Goal: Task Accomplishment & Management: Use online tool/utility

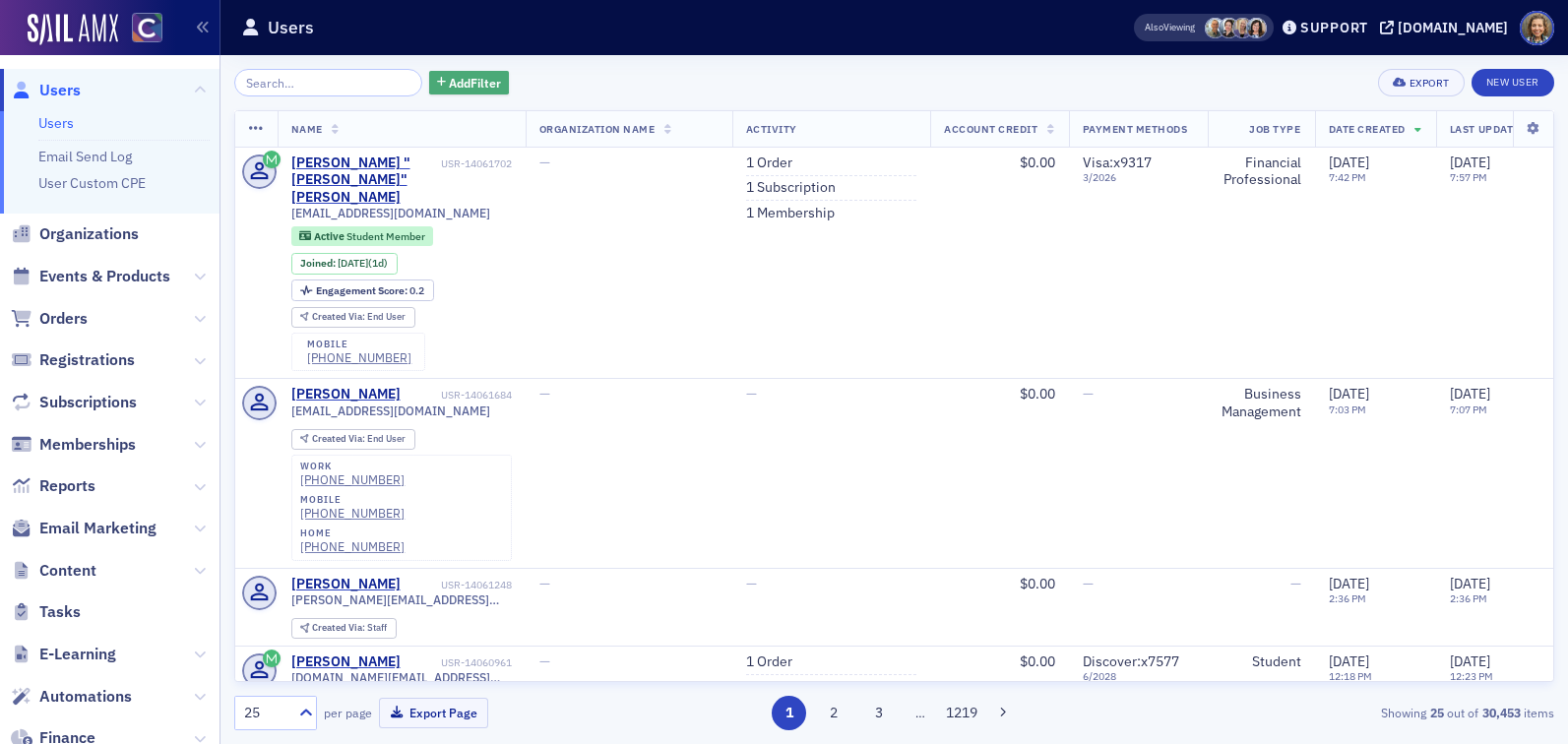
click at [478, 71] on button "Add Filter" at bounding box center [469, 83] width 81 height 25
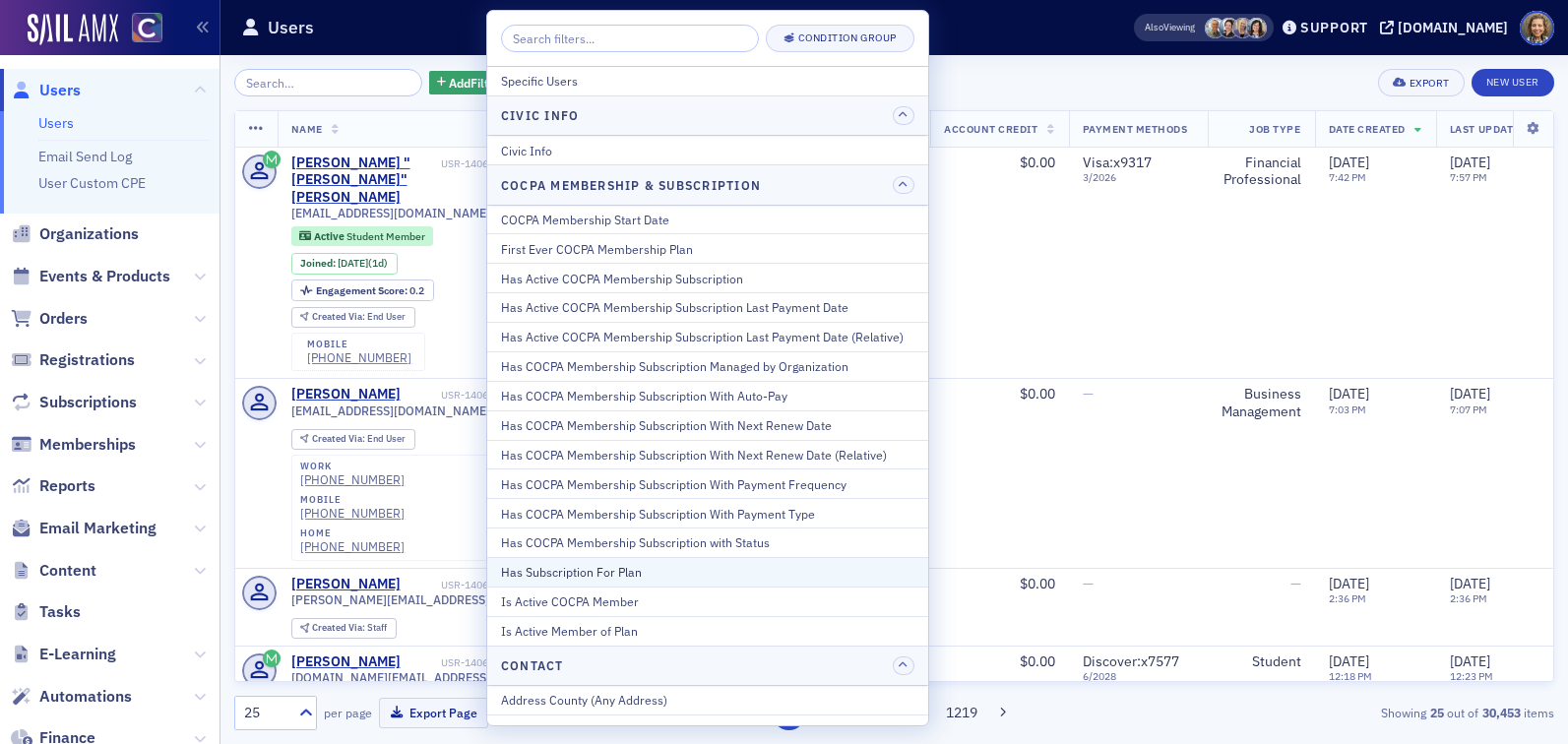
click at [614, 564] on div "Has Subscription For Plan" at bounding box center [708, 572] width 414 height 18
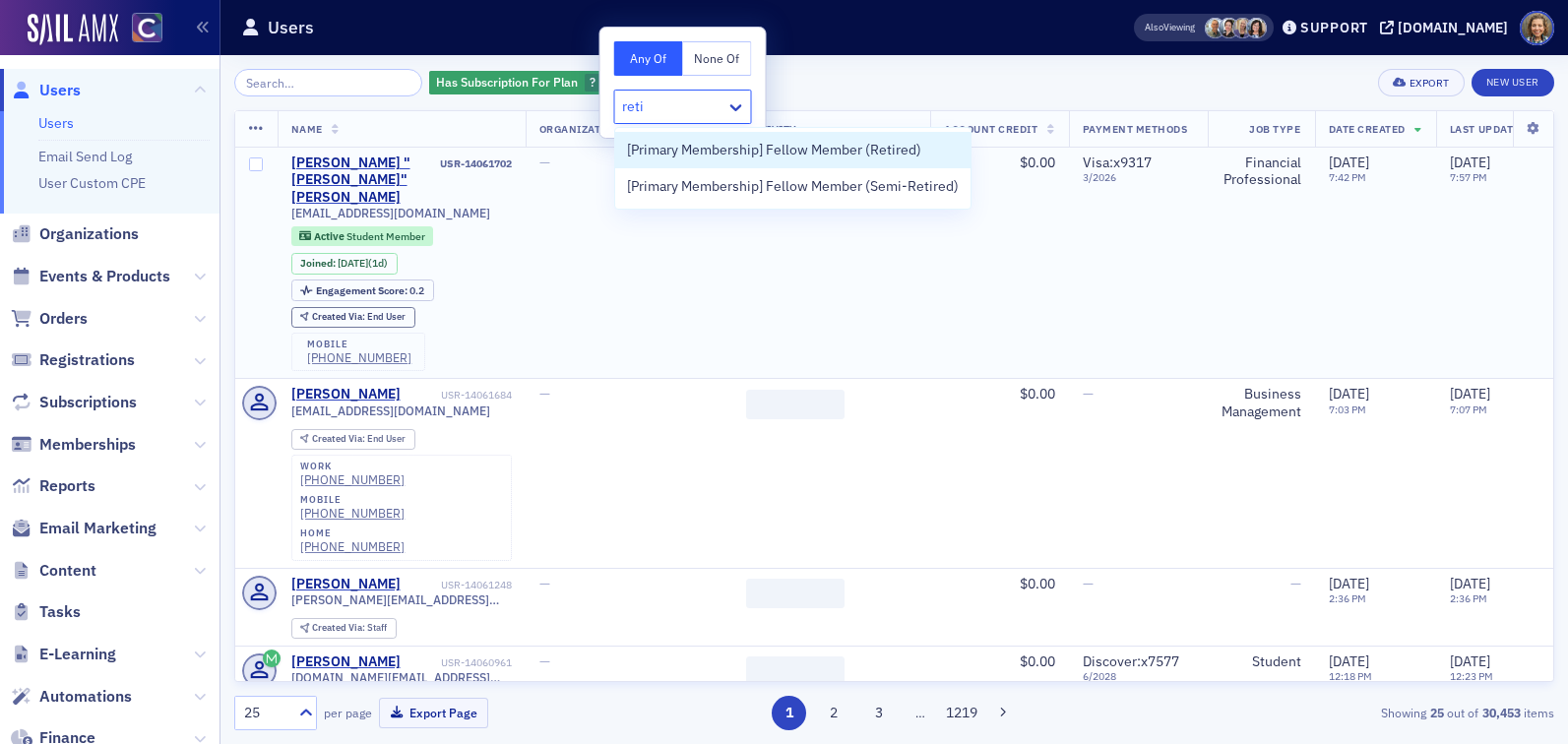
type input "retir"
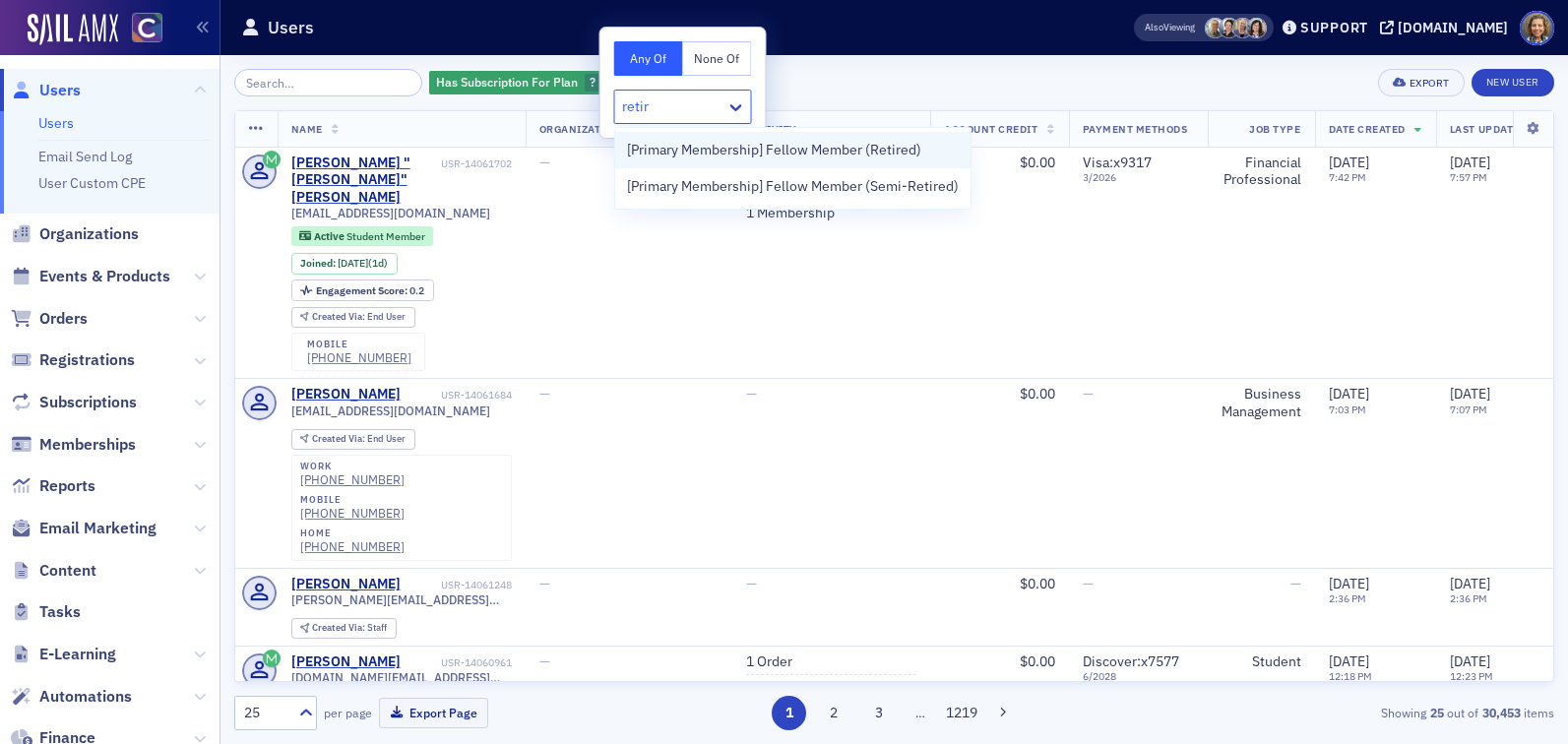
click at [732, 152] on span "[Primary Membership] Fellow Member (Retired)" at bounding box center [774, 150] width 294 height 21
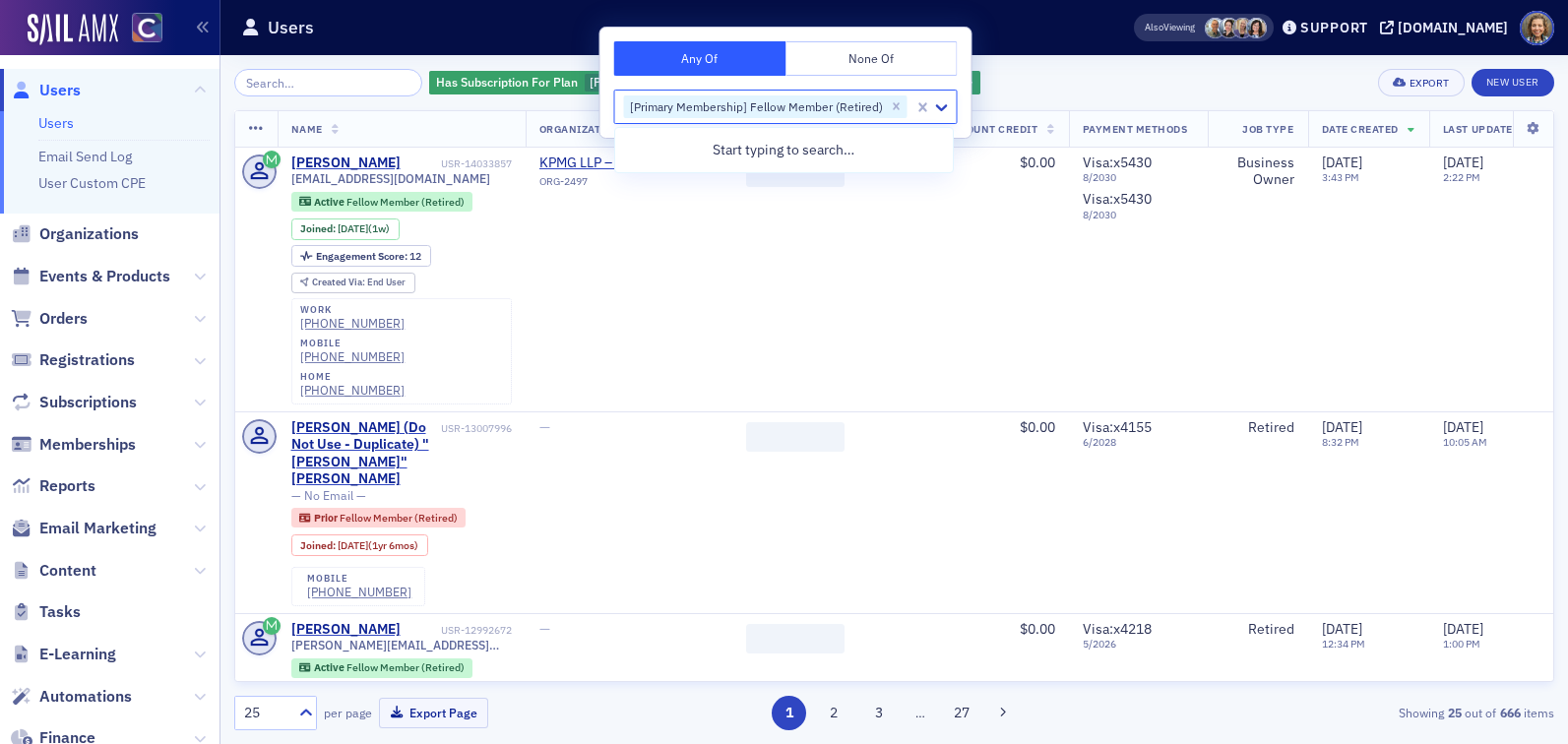
click at [1048, 42] on div "Users" at bounding box center [656, 27] width 830 height 37
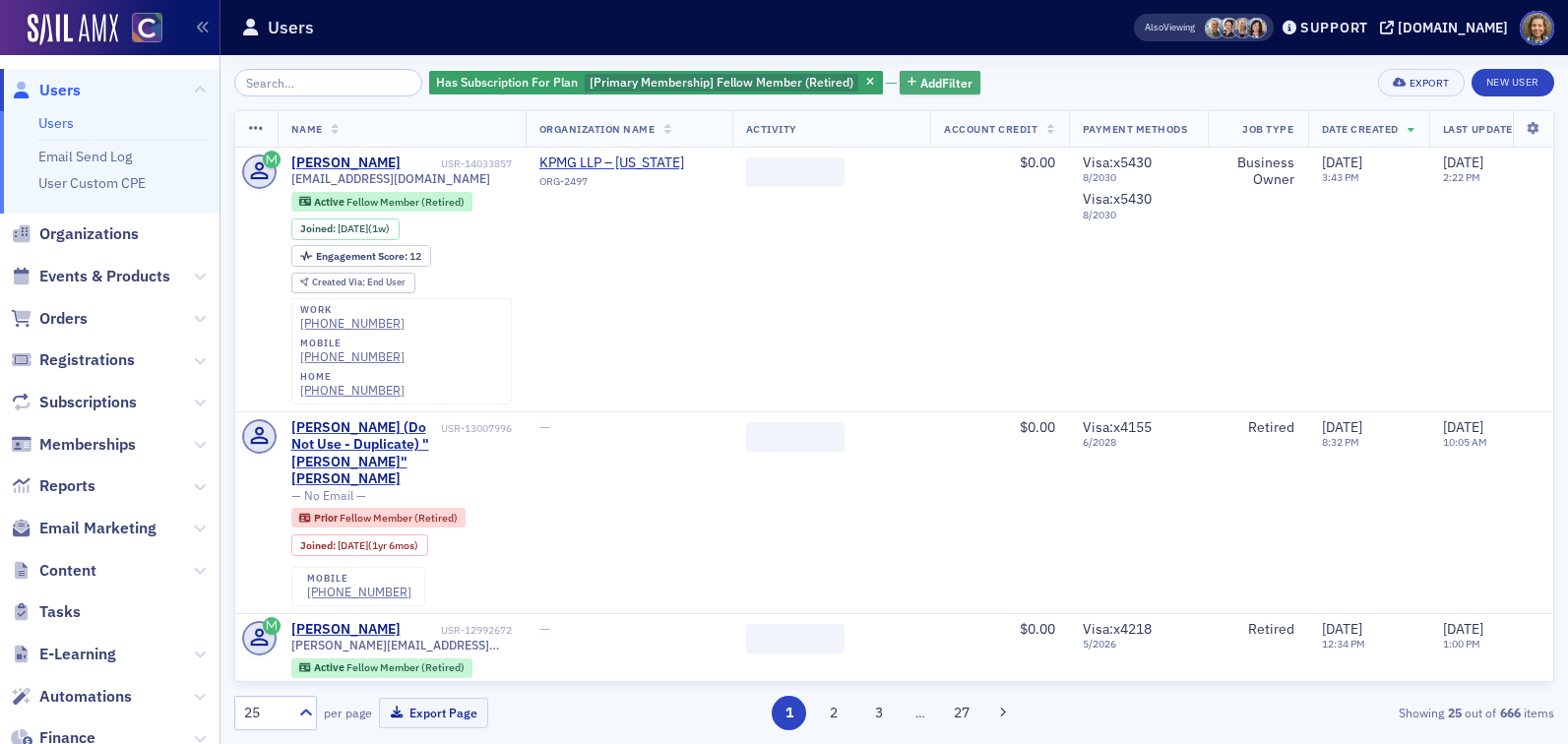
click at [920, 89] on span "Add Filter" at bounding box center [946, 83] width 52 height 18
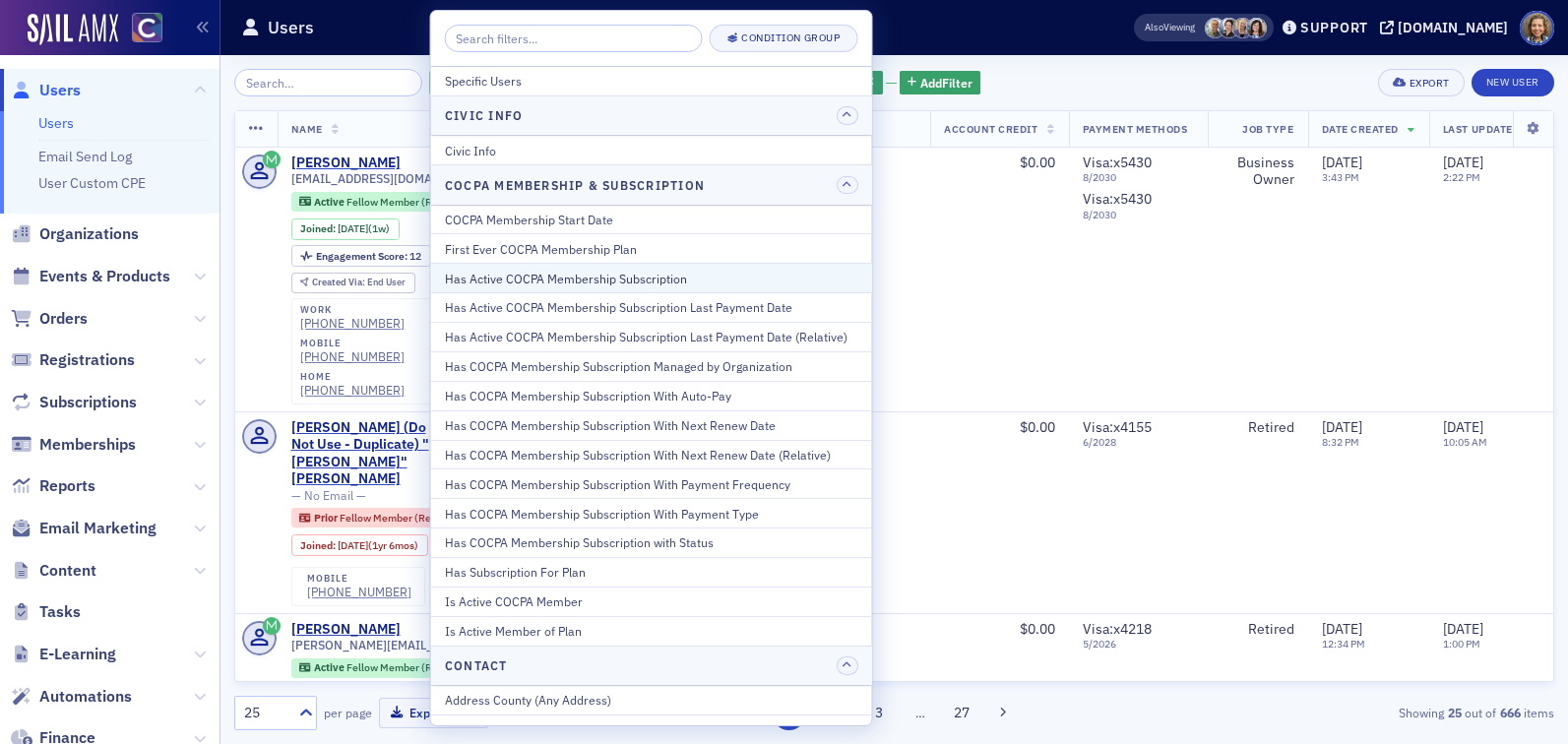
click at [616, 281] on div "Has Active COCPA Membership Subscription" at bounding box center [652, 279] width 414 height 18
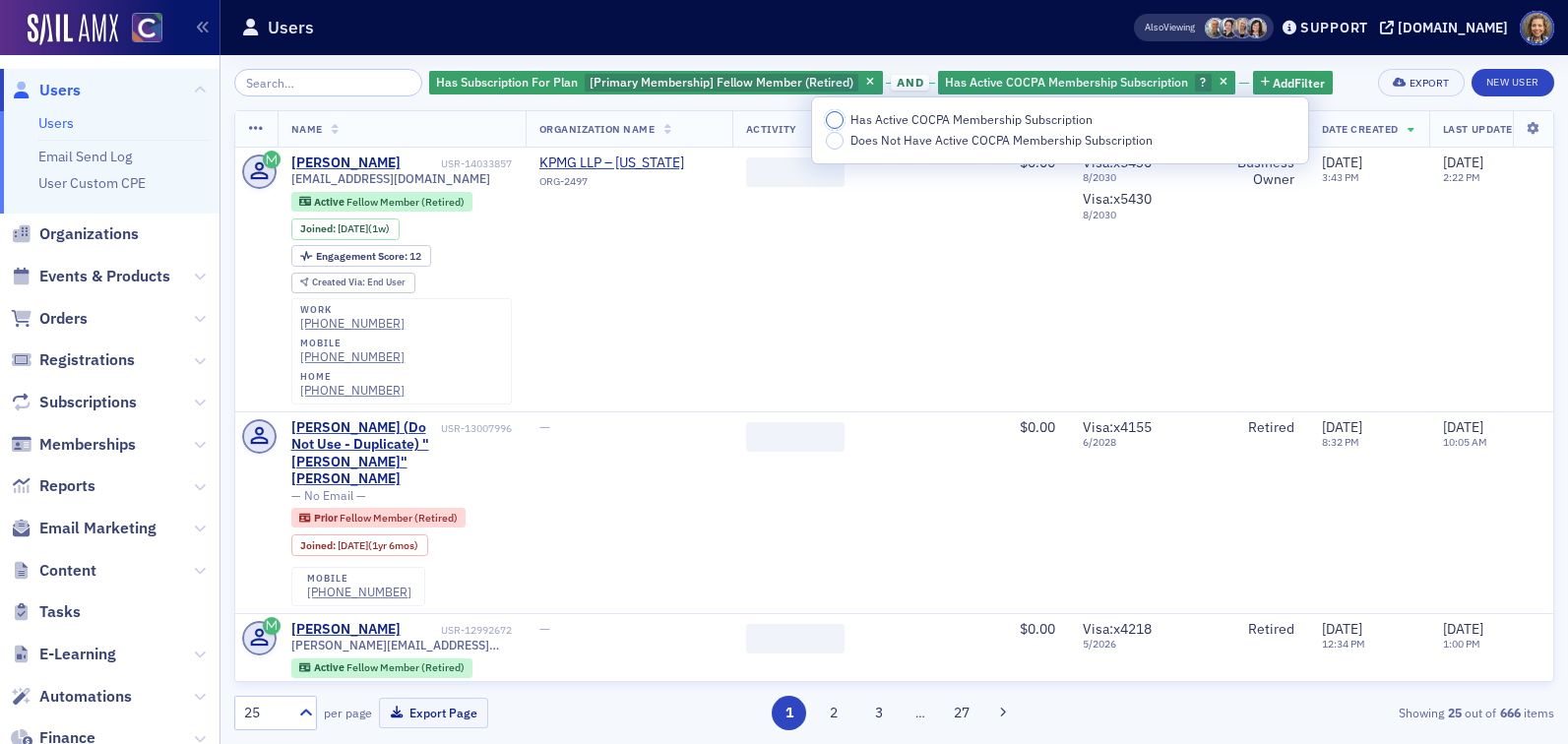
click at [837, 120] on input "Has Active COCPA Membership Subscription" at bounding box center [834, 120] width 18 height 18
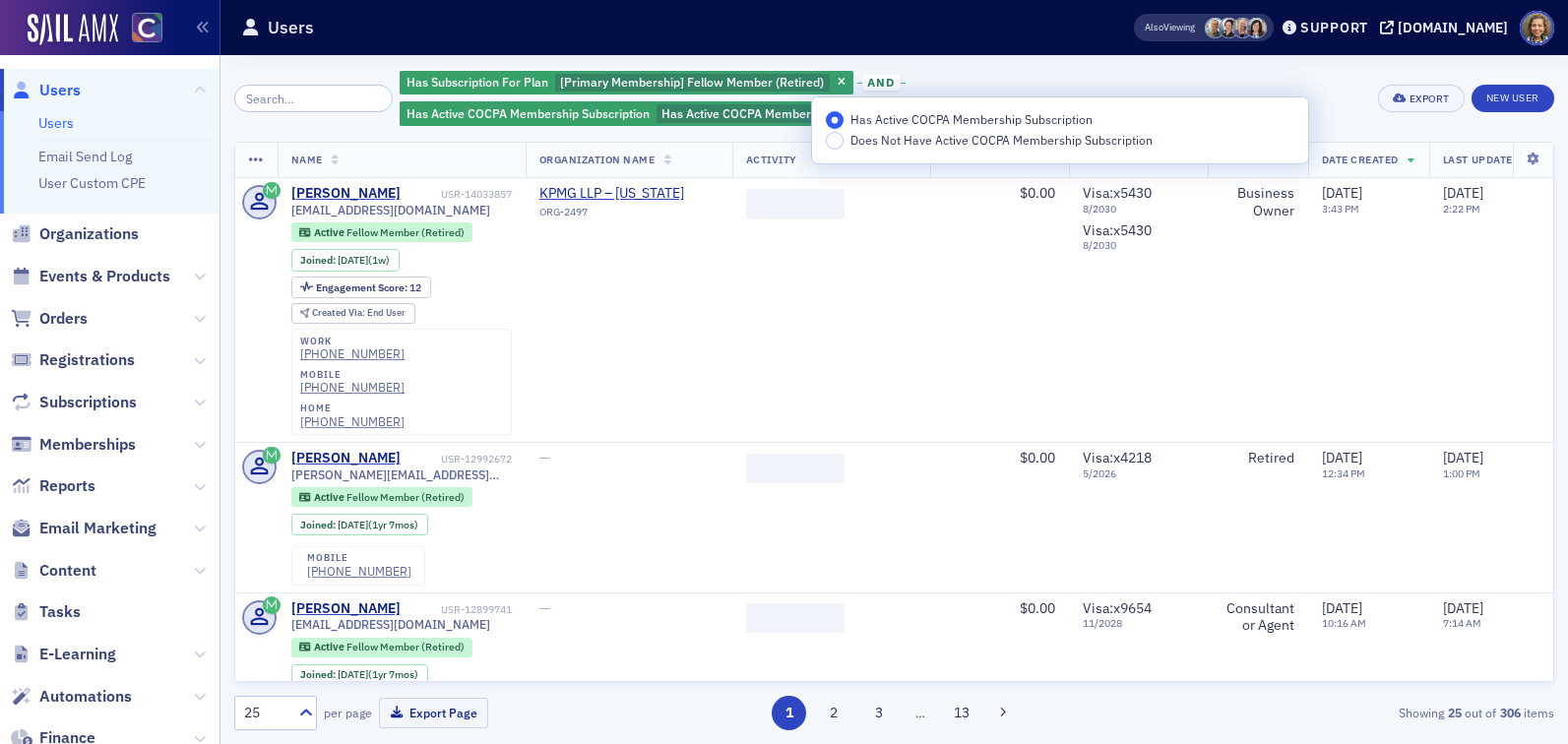
click at [1256, 79] on div "Has Subscription For Plan [Primary Membership] Fellow Member (Retired) and Has …" at bounding box center [881, 98] width 964 height 59
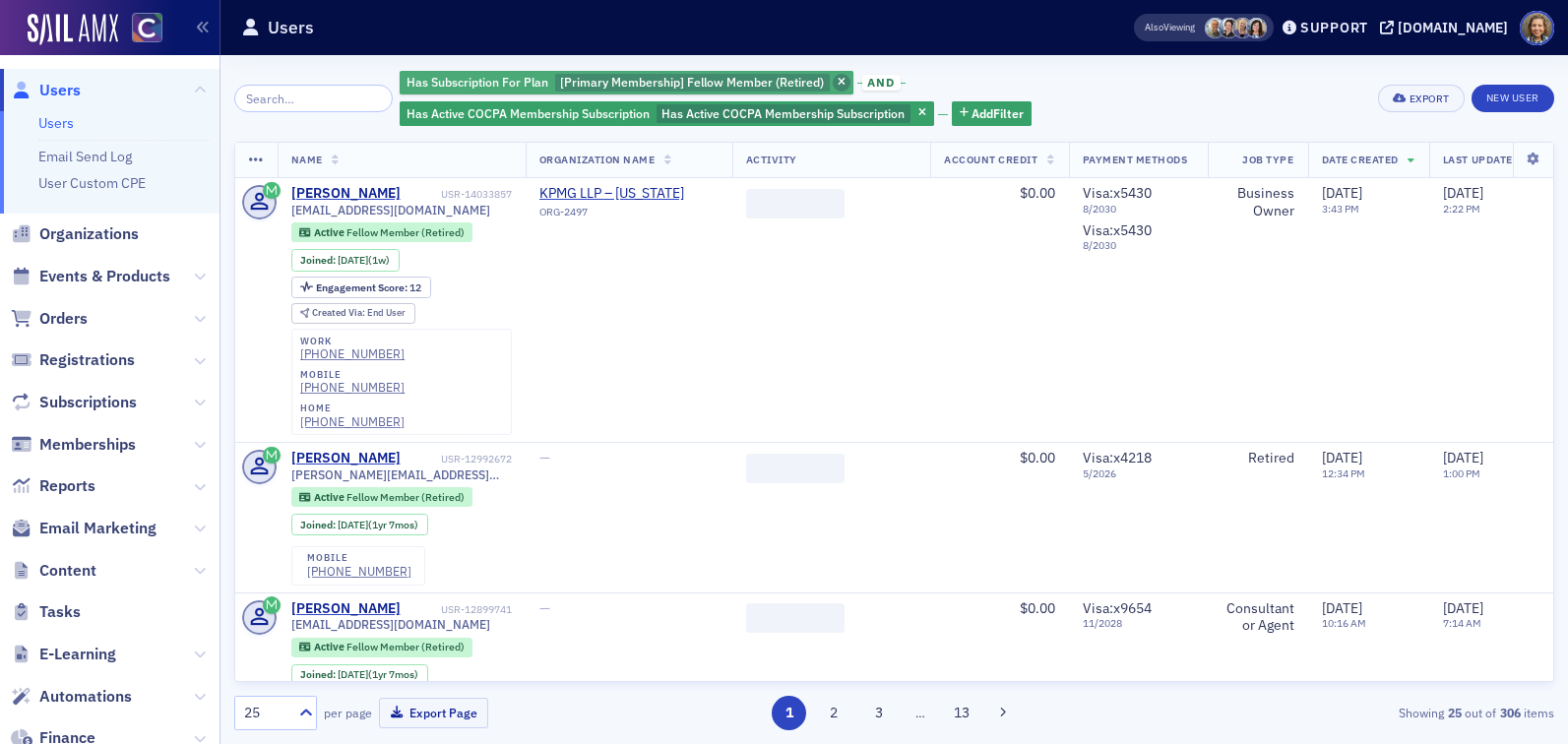
click at [837, 79] on icon "button" at bounding box center [841, 83] width 8 height 11
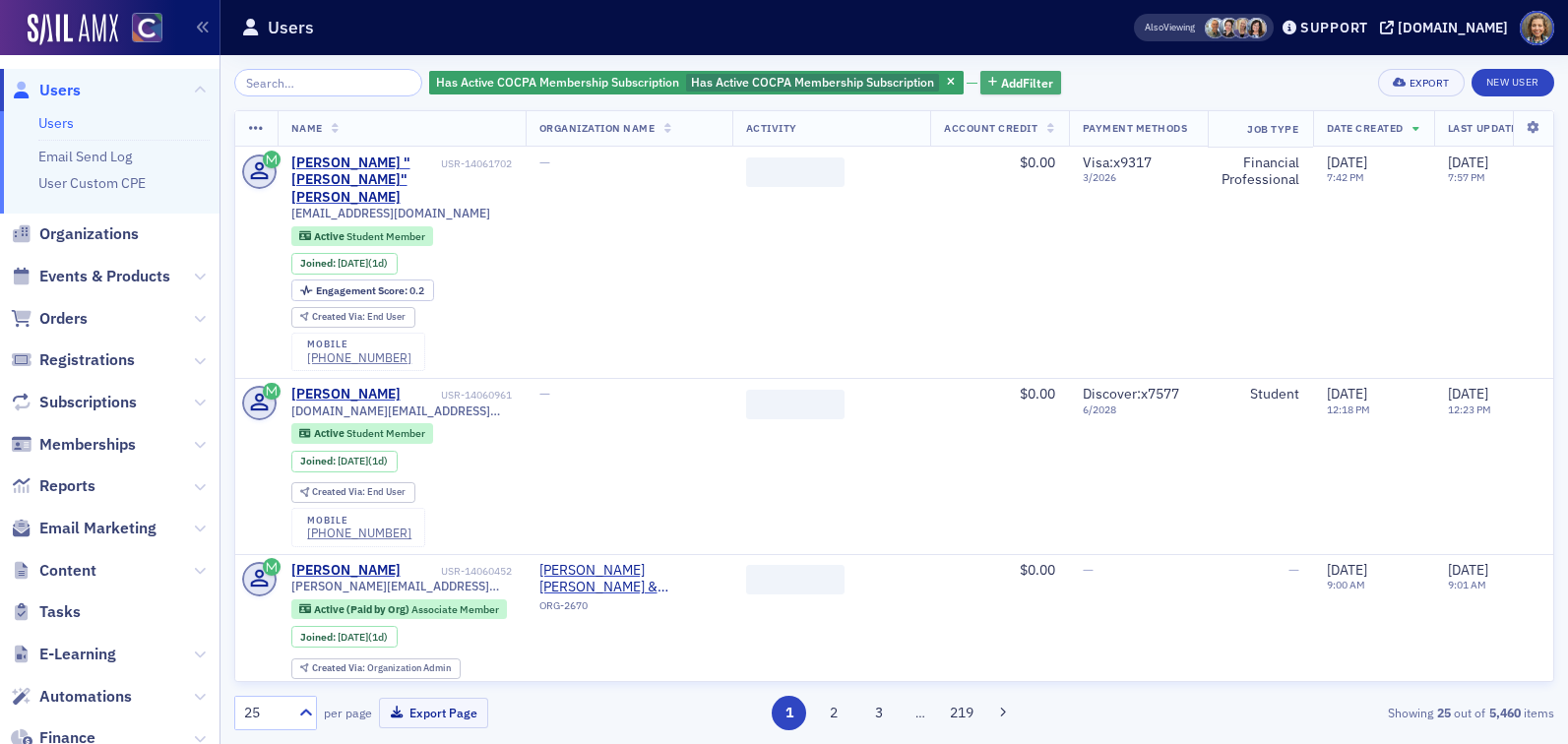
click at [1016, 81] on span "Add Filter" at bounding box center [1027, 83] width 52 height 18
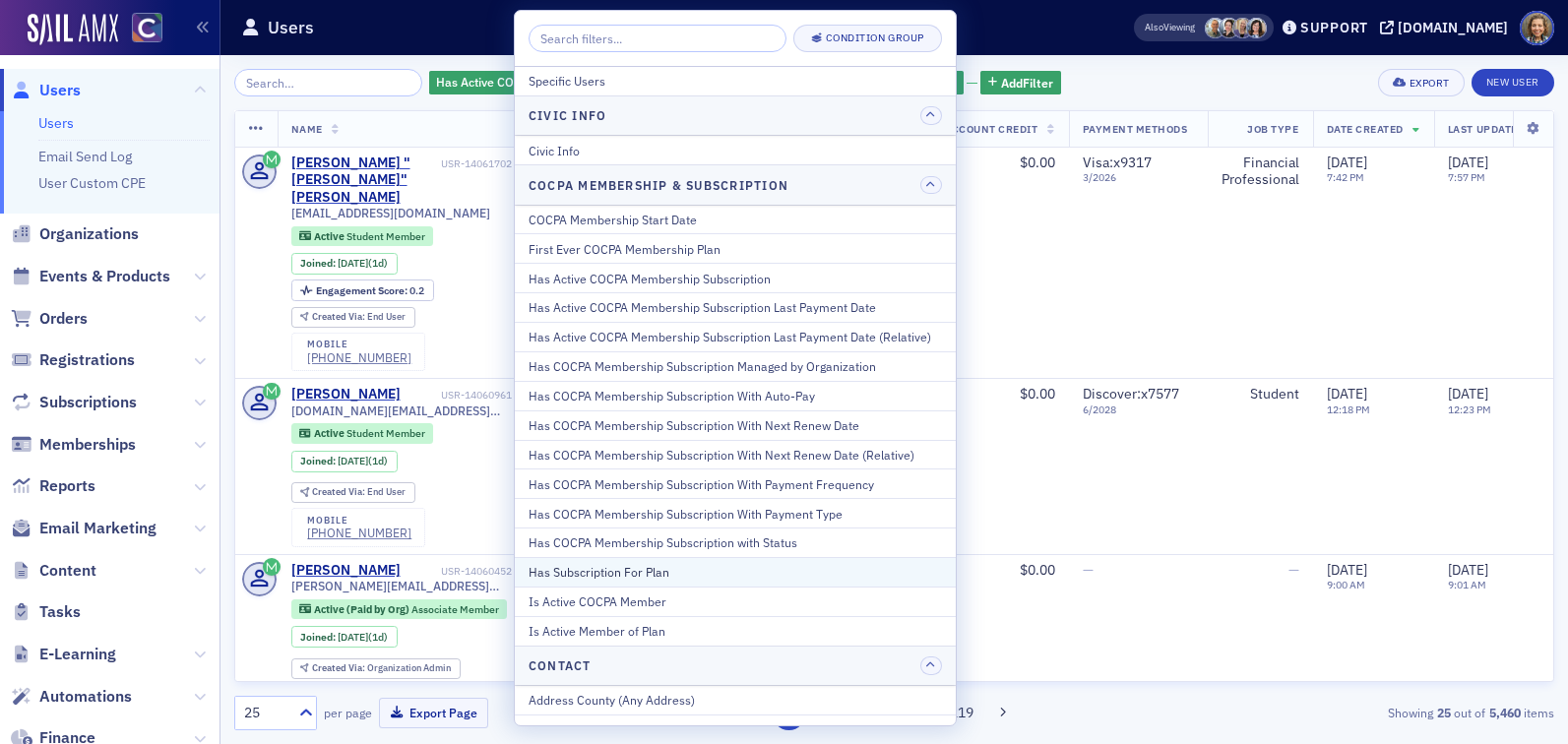
click at [744, 571] on div "Has Subscription For Plan" at bounding box center [736, 572] width 414 height 18
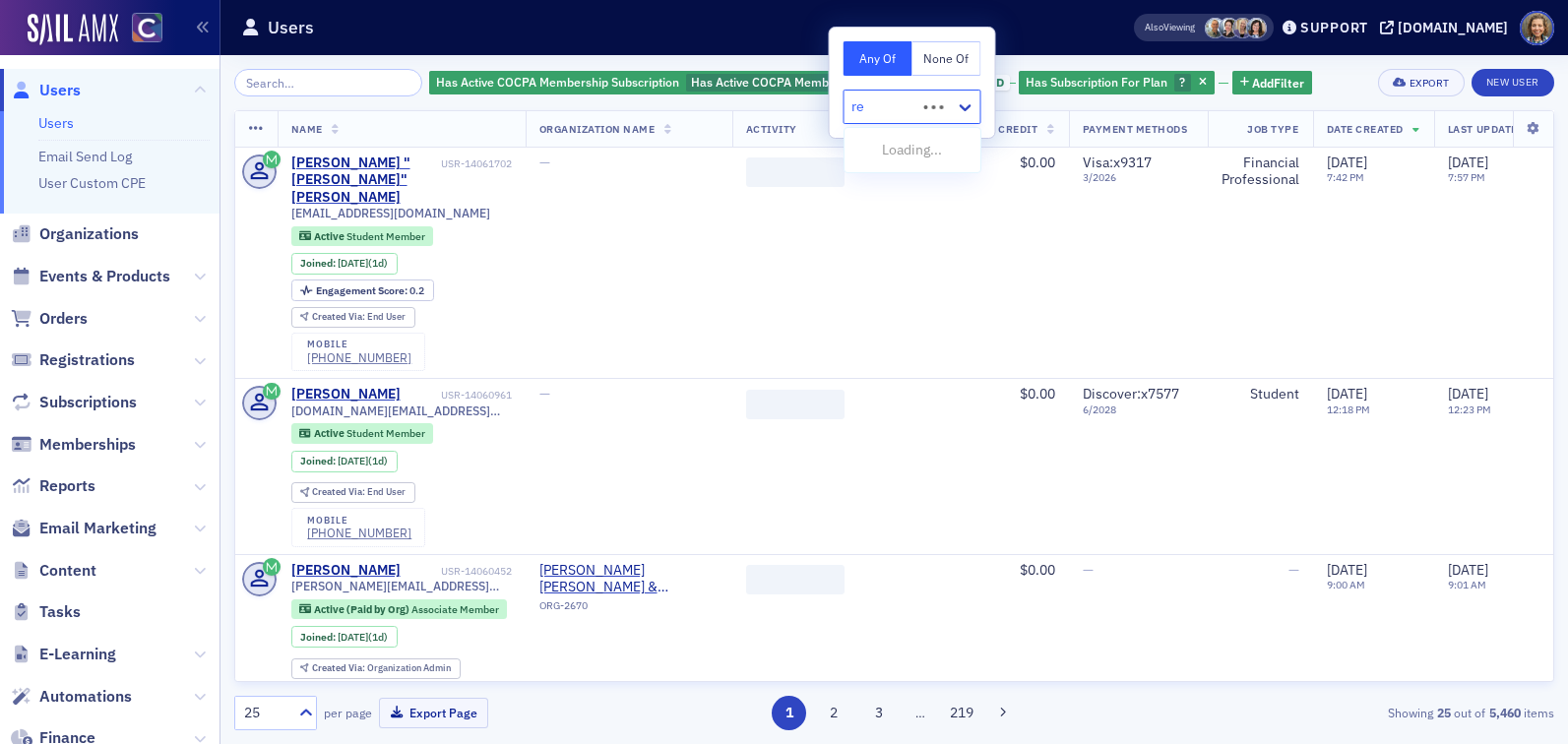
type input "ret"
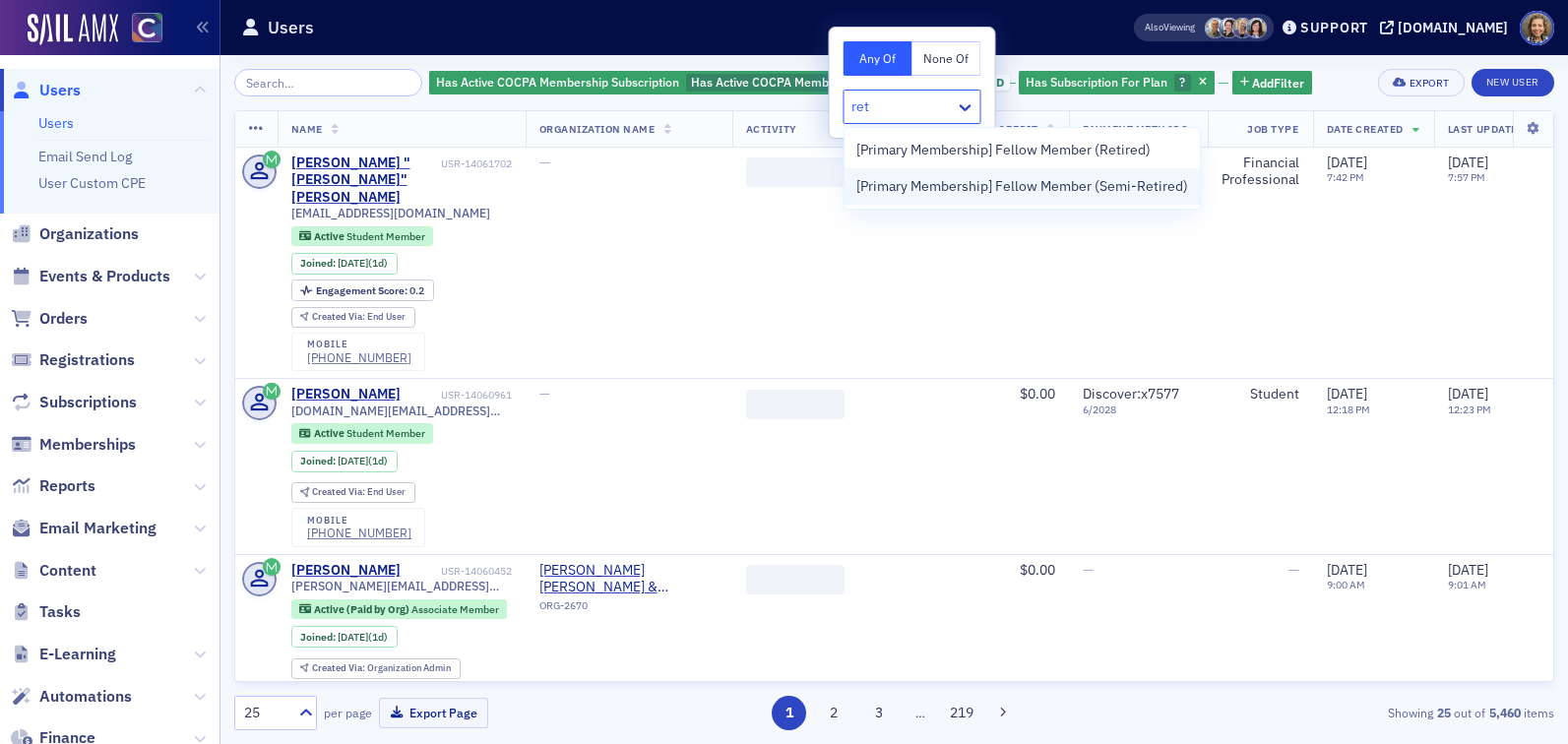
click at [944, 192] on span "[Primary Membership] Fellow Member (Semi-Retired)" at bounding box center [1022, 186] width 332 height 21
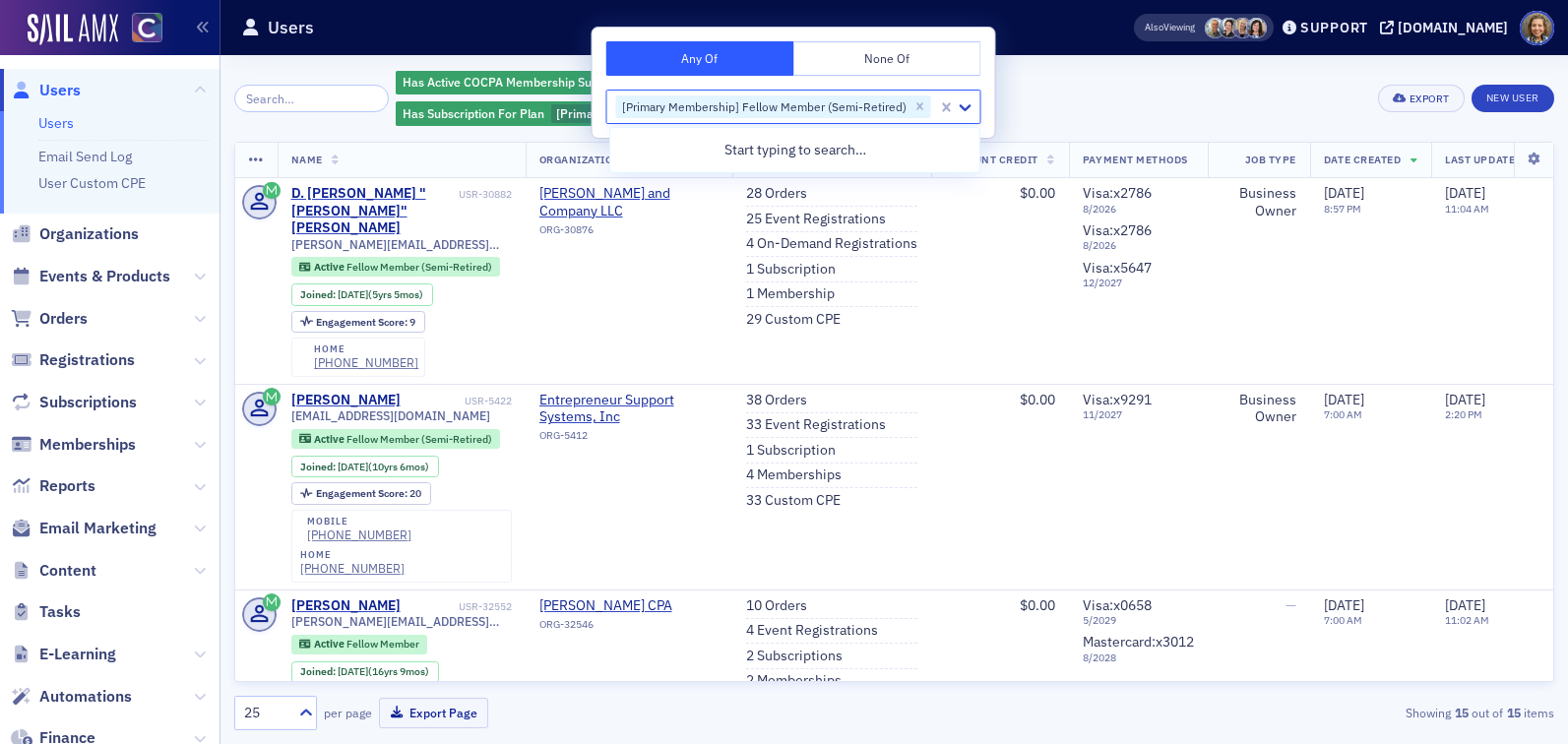
click at [1129, 116] on div "Has Active COCPA Membership Subscription Has Active COCPA Membership Subscripti…" at bounding box center [879, 98] width 968 height 59
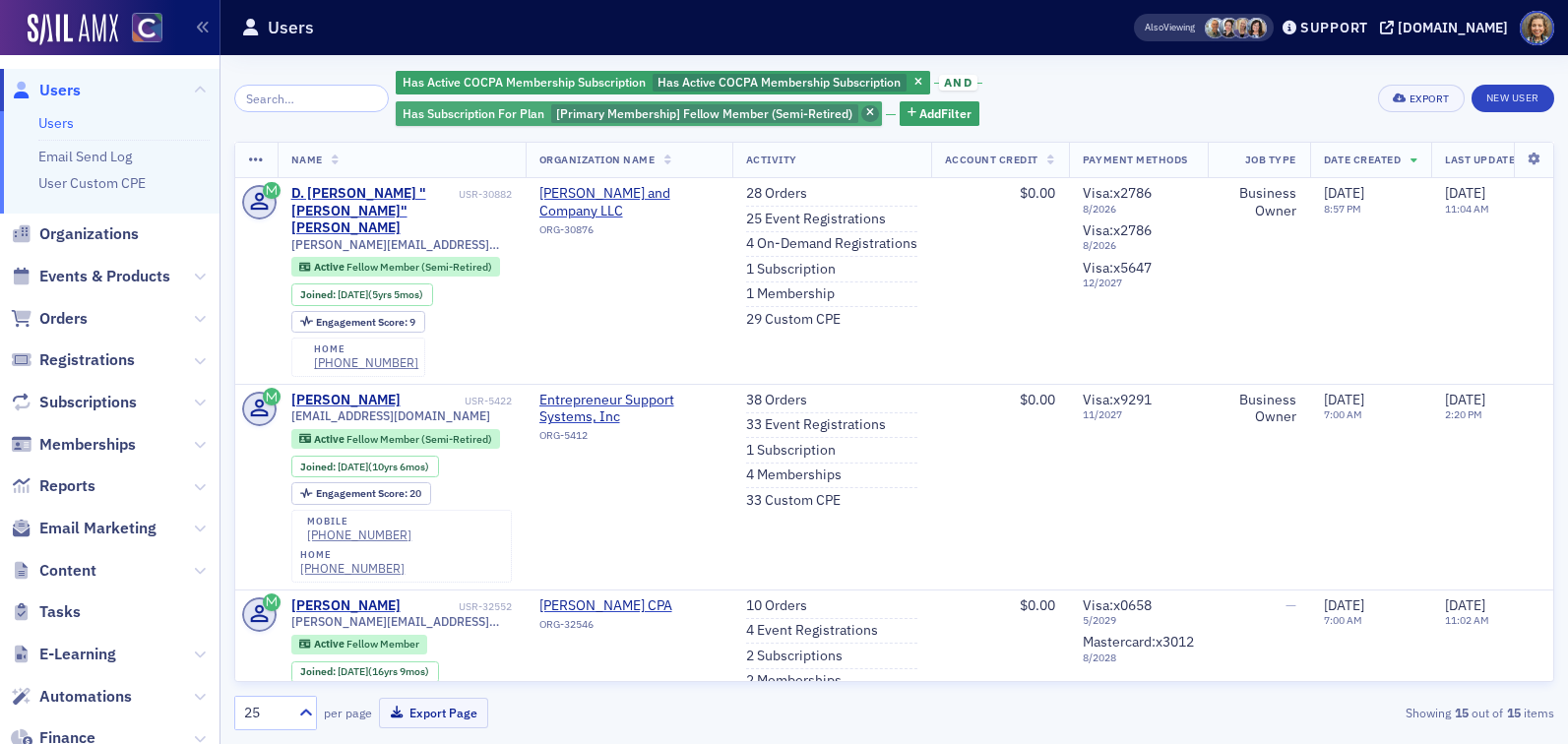
click at [861, 112] on span "button" at bounding box center [870, 114] width 18 height 18
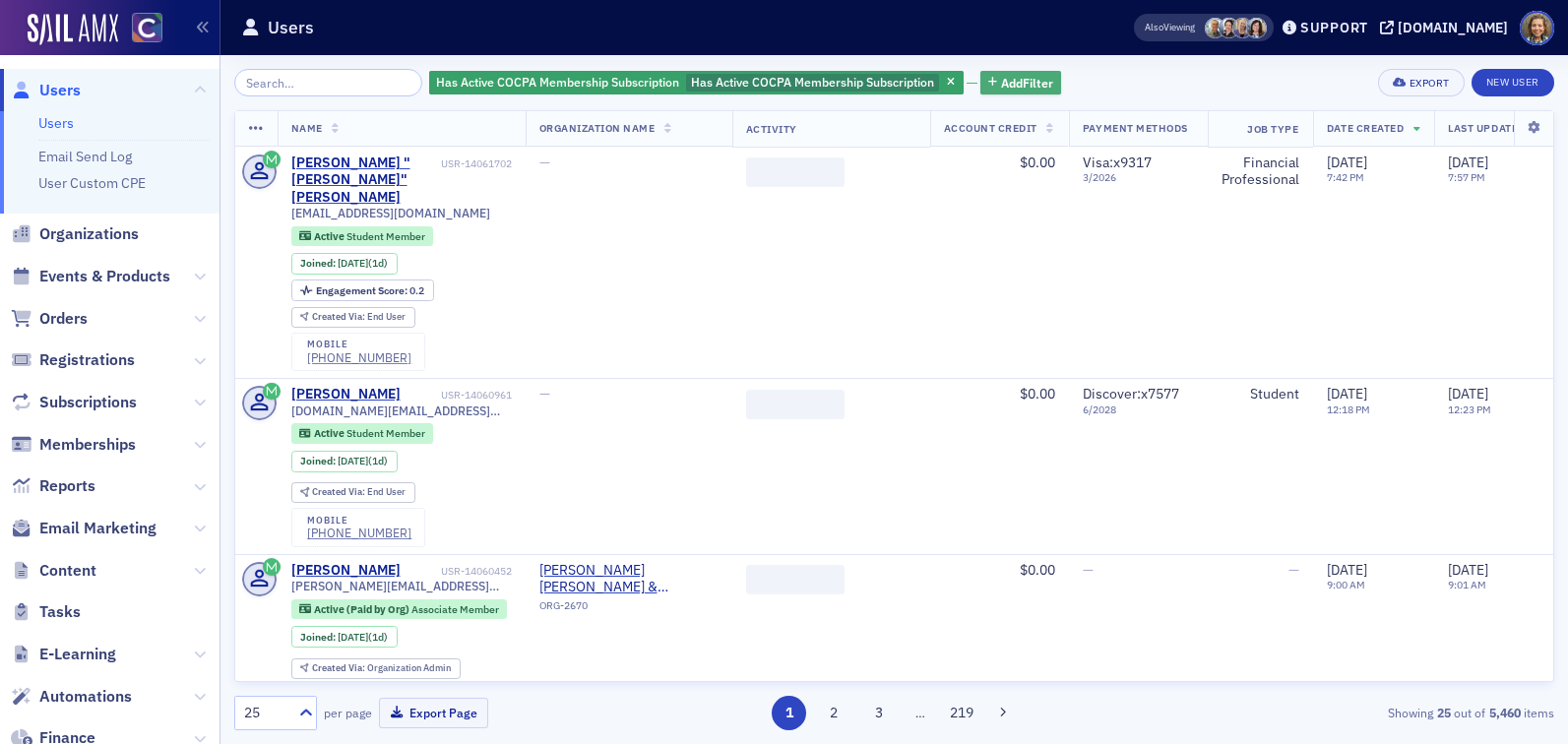
click at [1010, 82] on span "Add Filter" at bounding box center [1027, 83] width 52 height 18
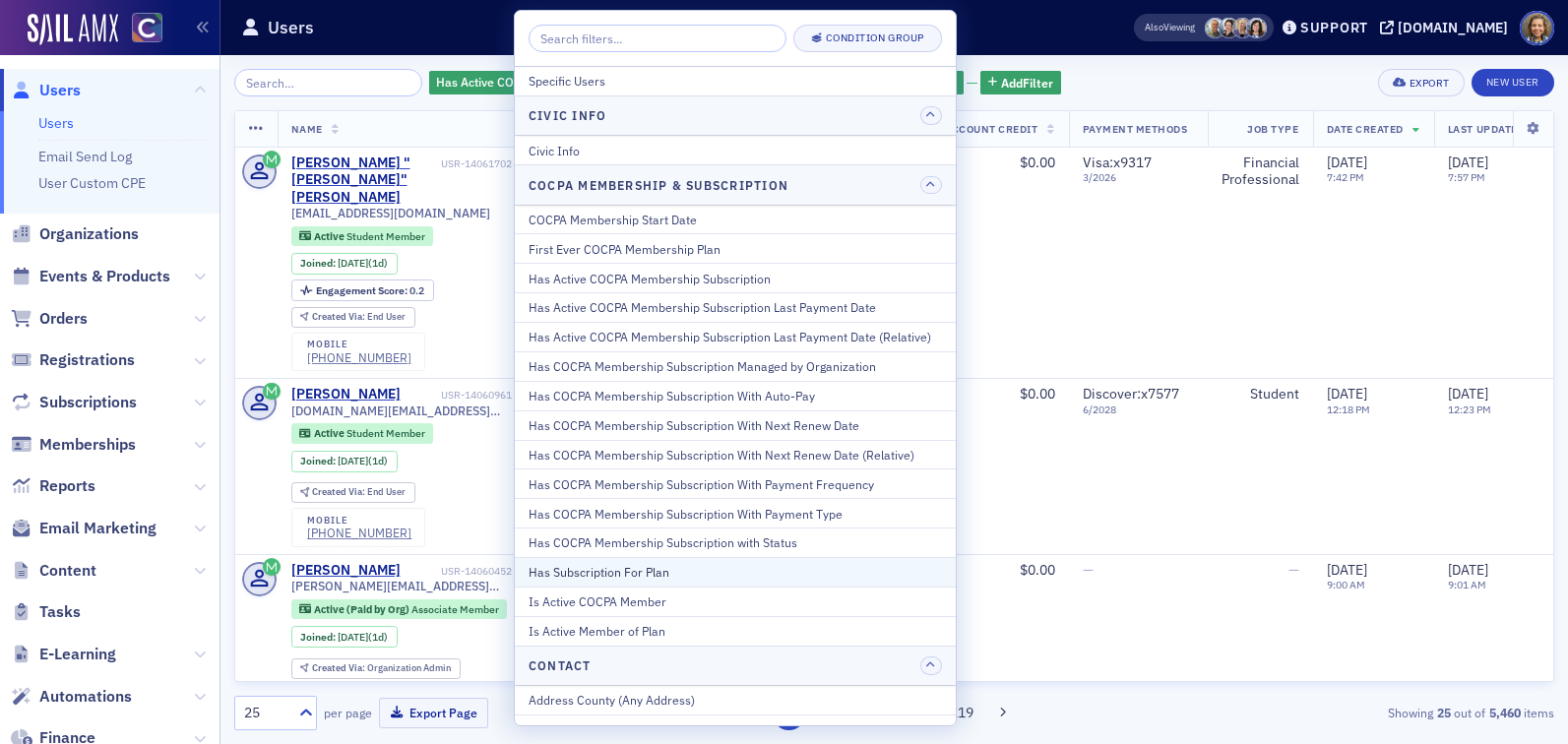
click at [693, 576] on div "Has Subscription For Plan" at bounding box center [736, 572] width 414 height 18
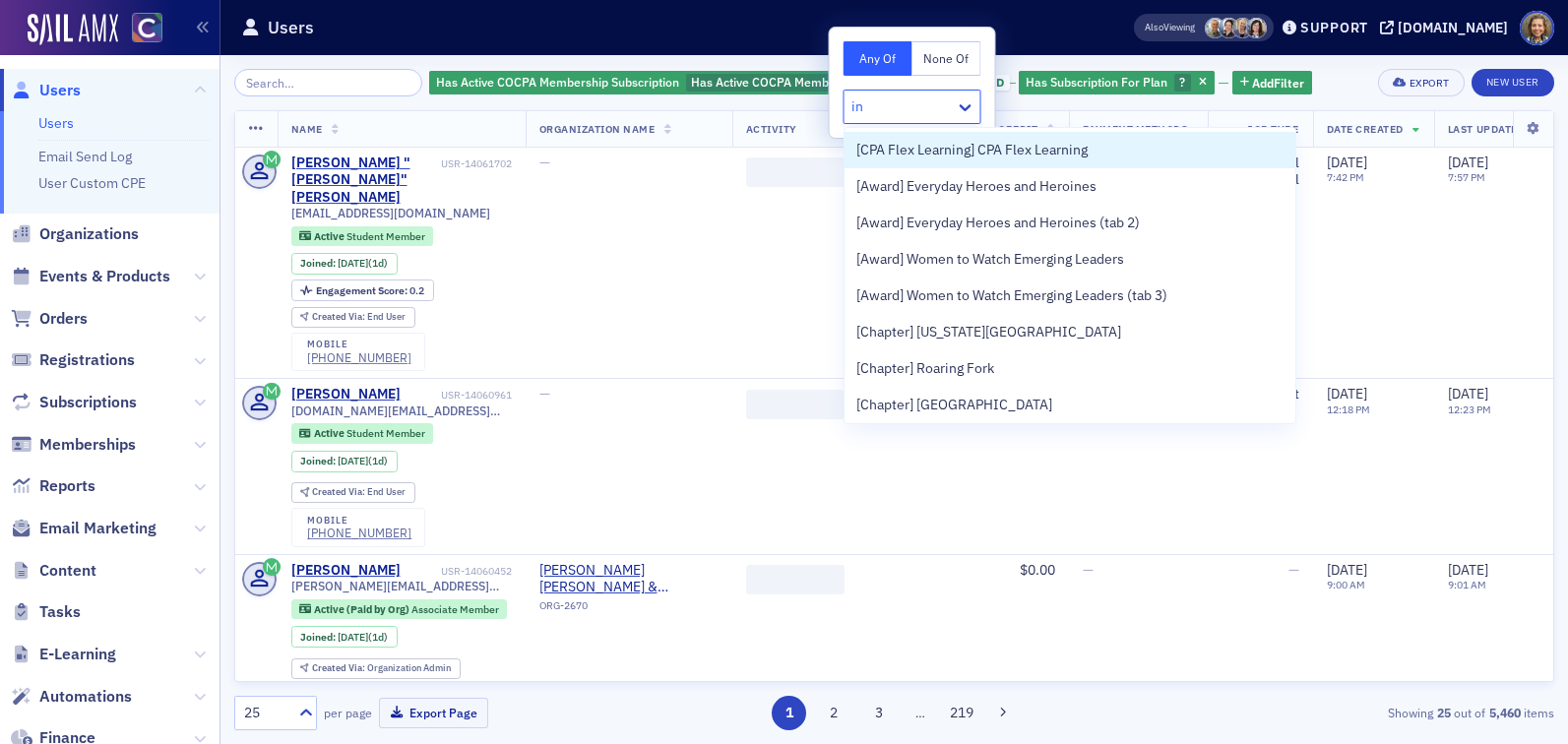
type input "i"
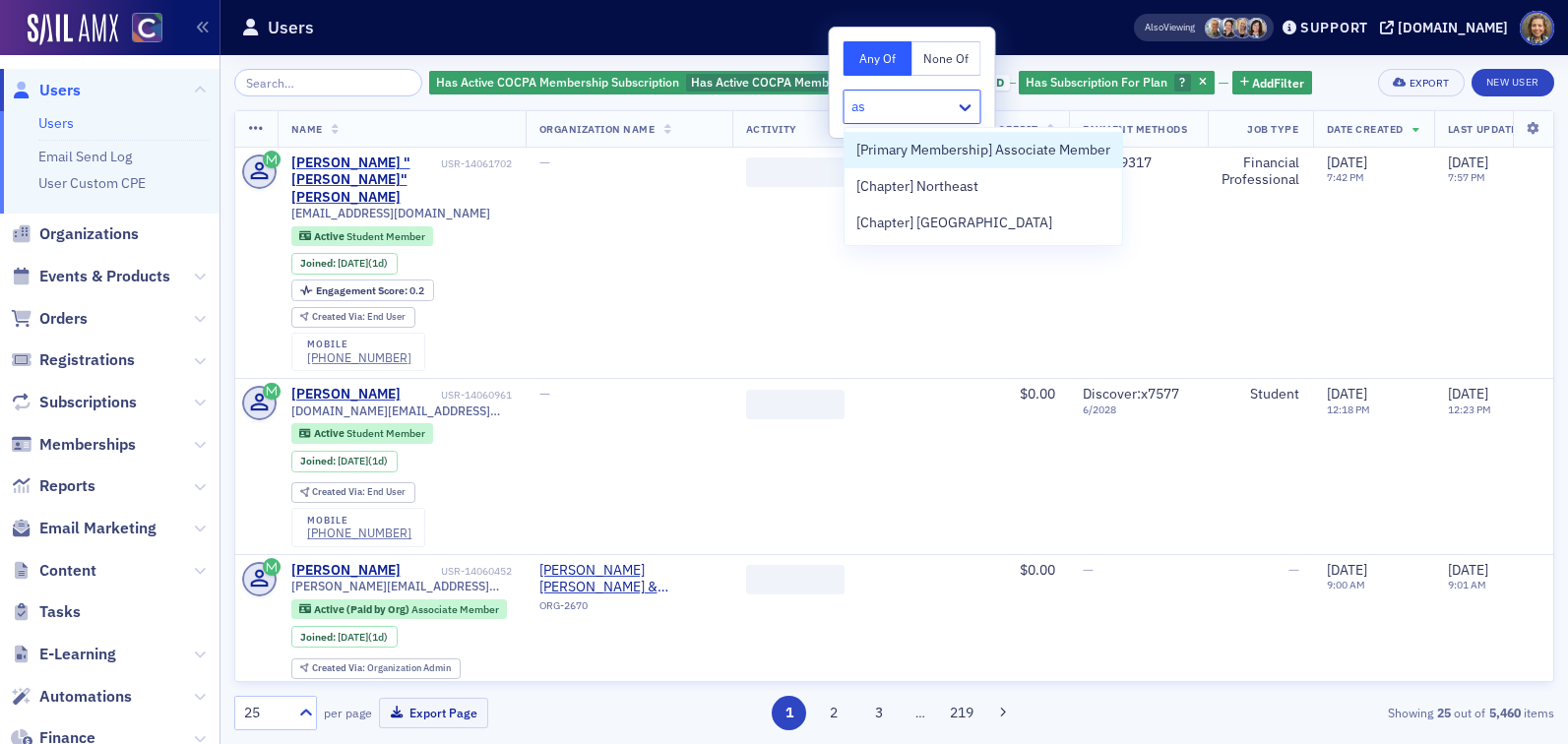
type input "a"
type input "studen"
click at [939, 155] on span "[Primary Membership] Student Member" at bounding box center [977, 150] width 242 height 21
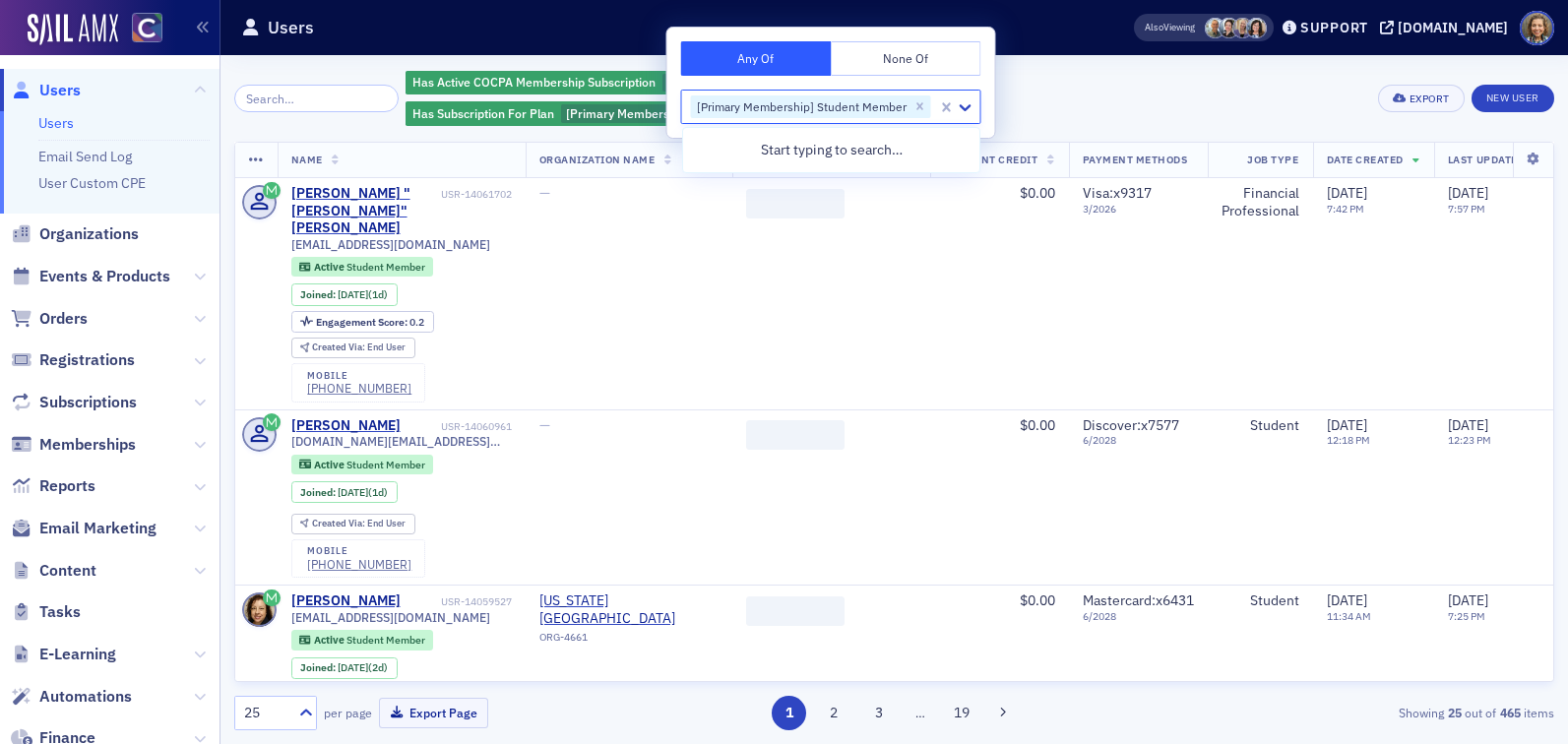
click at [1212, 53] on header "Users Also Viewing Support [DOMAIN_NAME]" at bounding box center [894, 27] width 1347 height 55
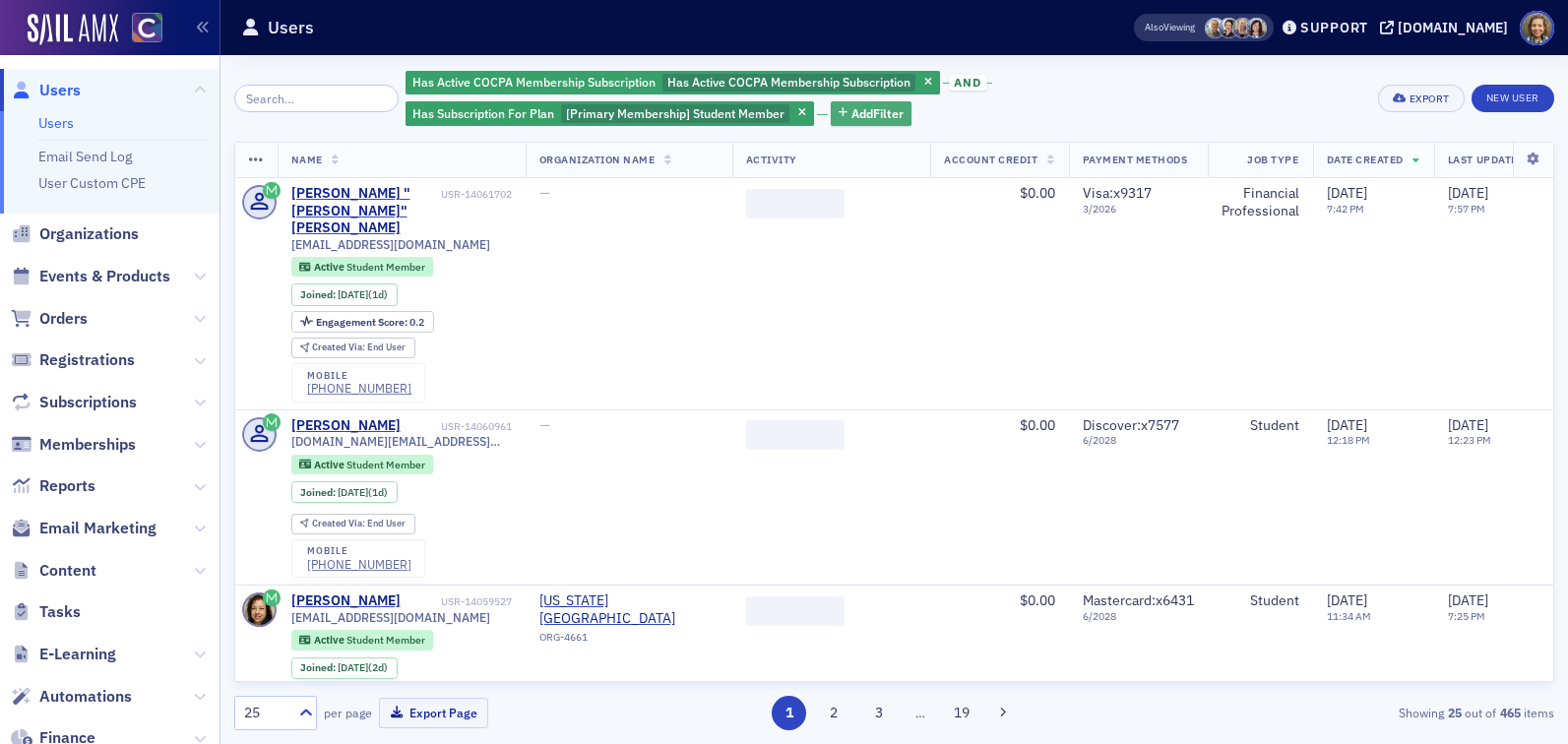
click at [854, 122] on button "Add Filter" at bounding box center [870, 113] width 81 height 25
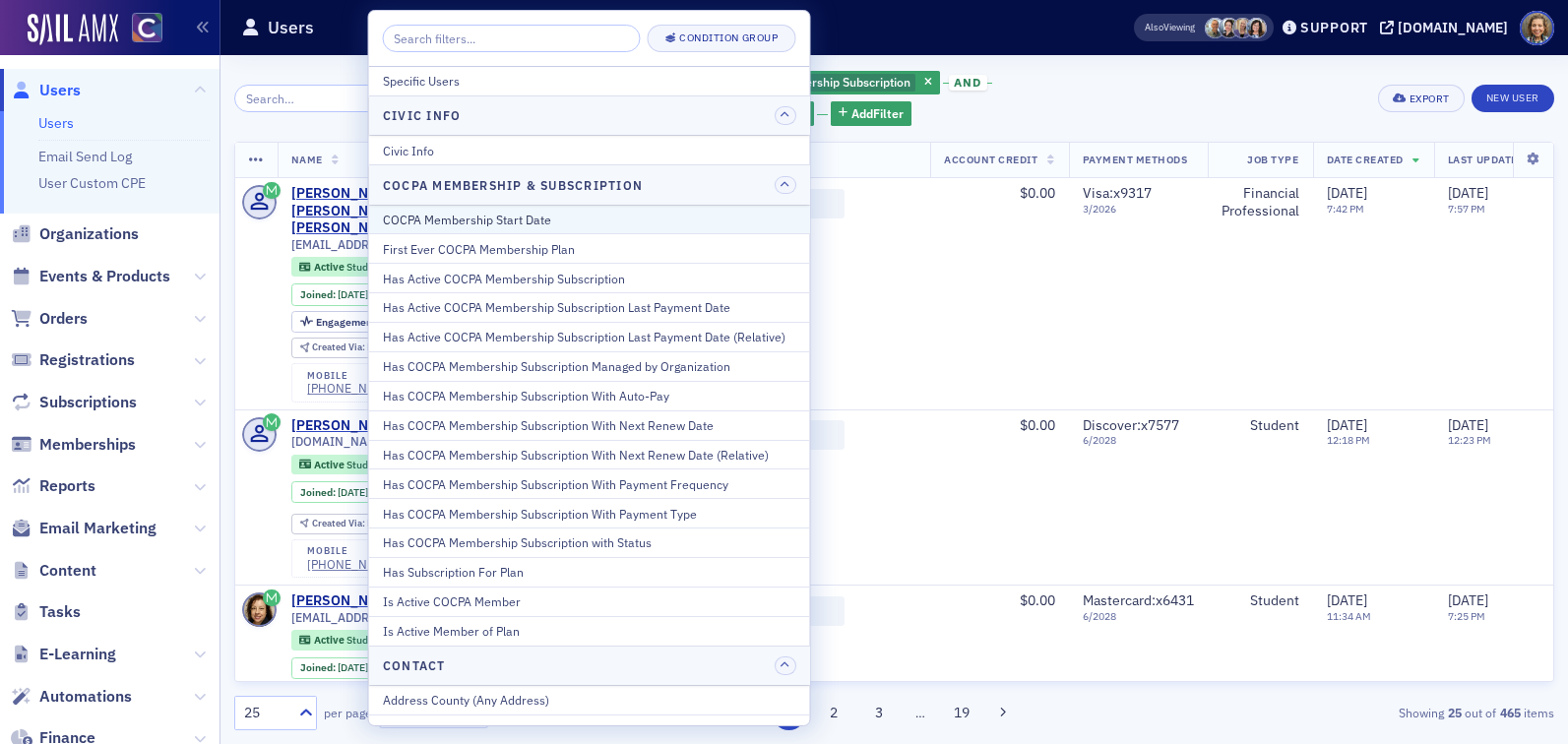
click at [735, 217] on div "COCPA Membership Start Date" at bounding box center [590, 220] width 414 height 18
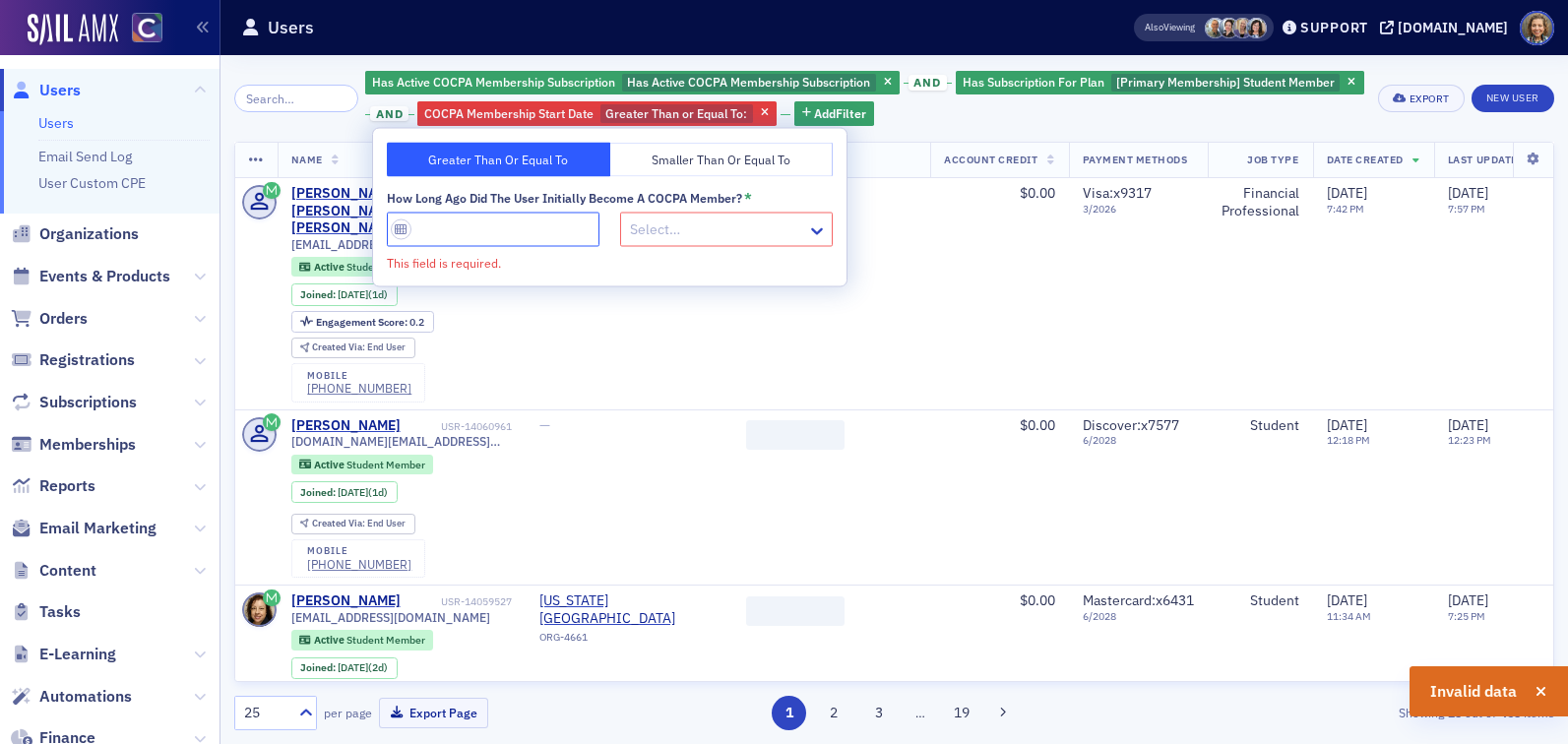
click at [537, 234] on input "How long ago did the user initially become a COCPA member? *" at bounding box center [493, 230] width 213 height 34
click at [644, 228] on div at bounding box center [716, 230] width 177 height 25
click at [523, 237] on input "How long ago did the user initially become a COCPA member? *" at bounding box center [493, 230] width 213 height 34
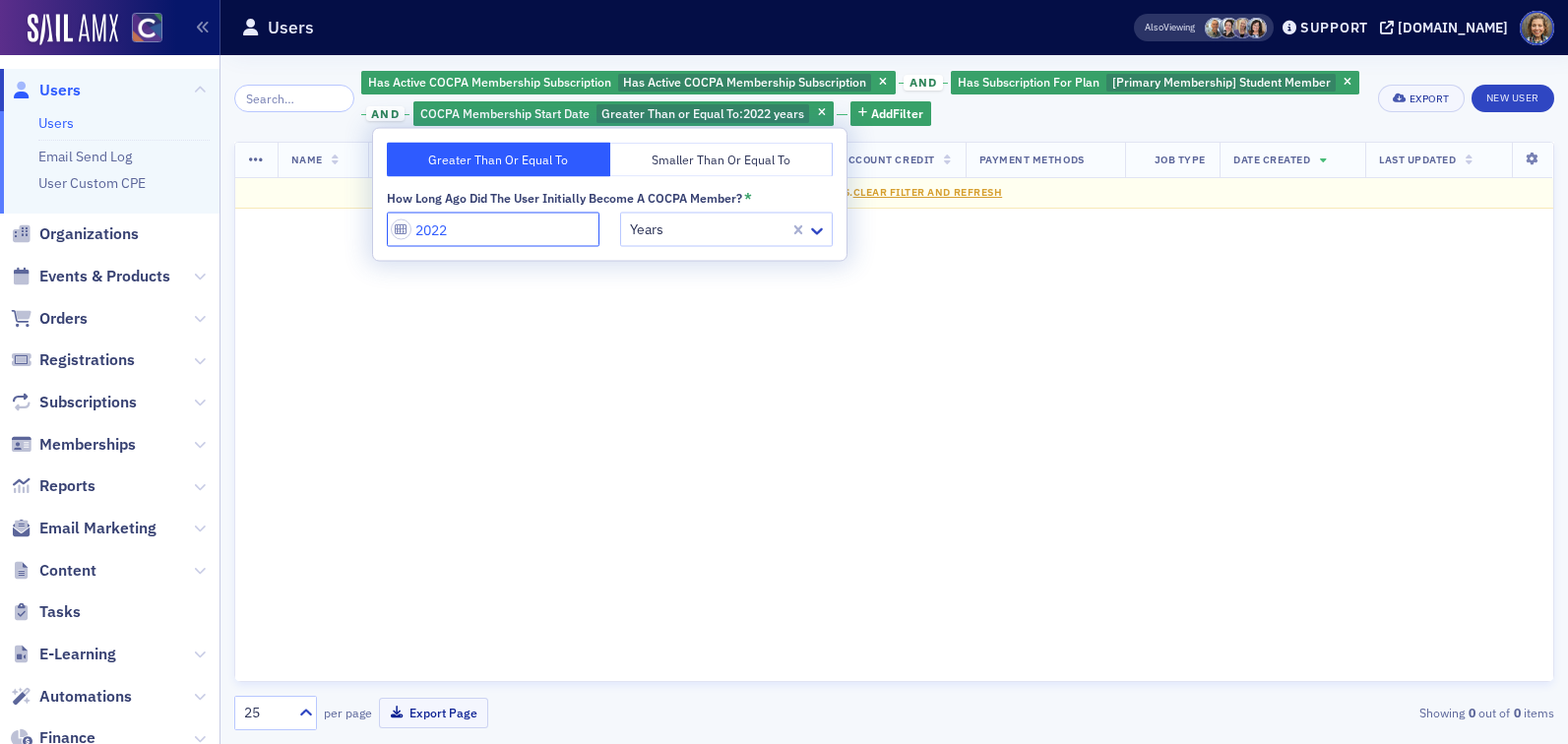
type input "2022"
click at [1006, 120] on div "Has Active COCPA Membership Subscription Has Active COCPA Membership Subscripti…" at bounding box center [862, 98] width 1003 height 59
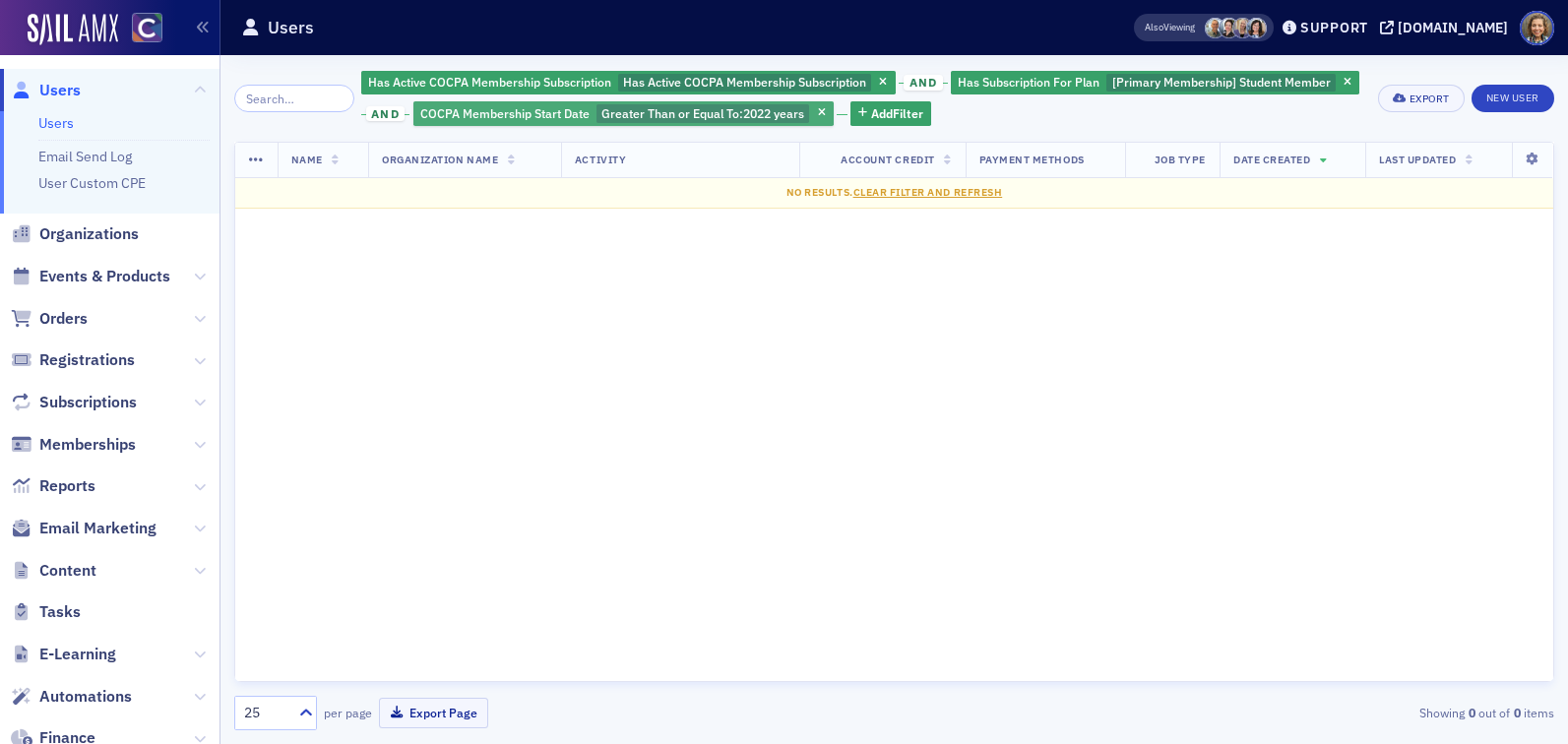
click at [673, 114] on span "Greater Than or Equal To :" at bounding box center [673, 113] width 142 height 16
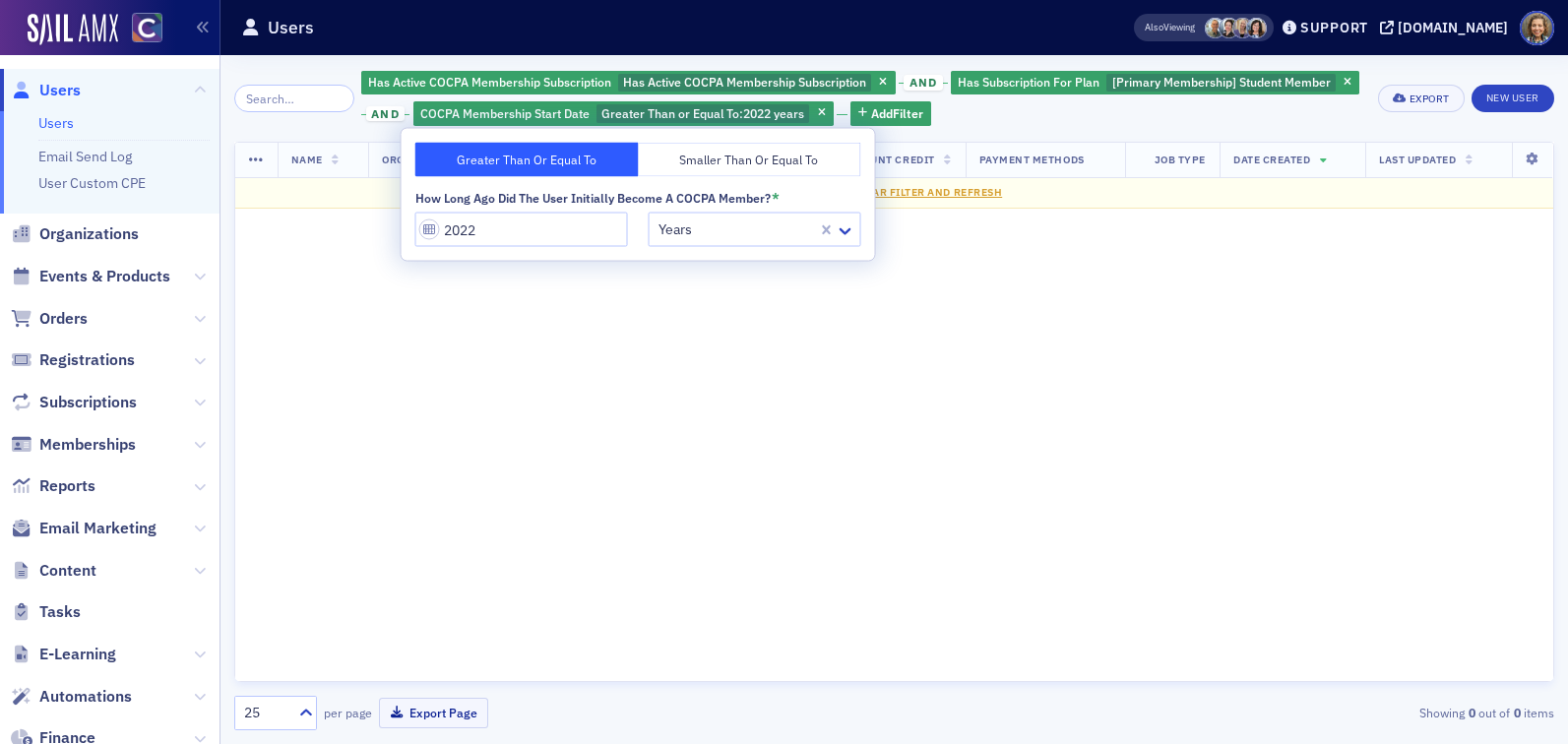
click at [673, 165] on button "Smaller Than or Equal To" at bounding box center [750, 160] width 224 height 34
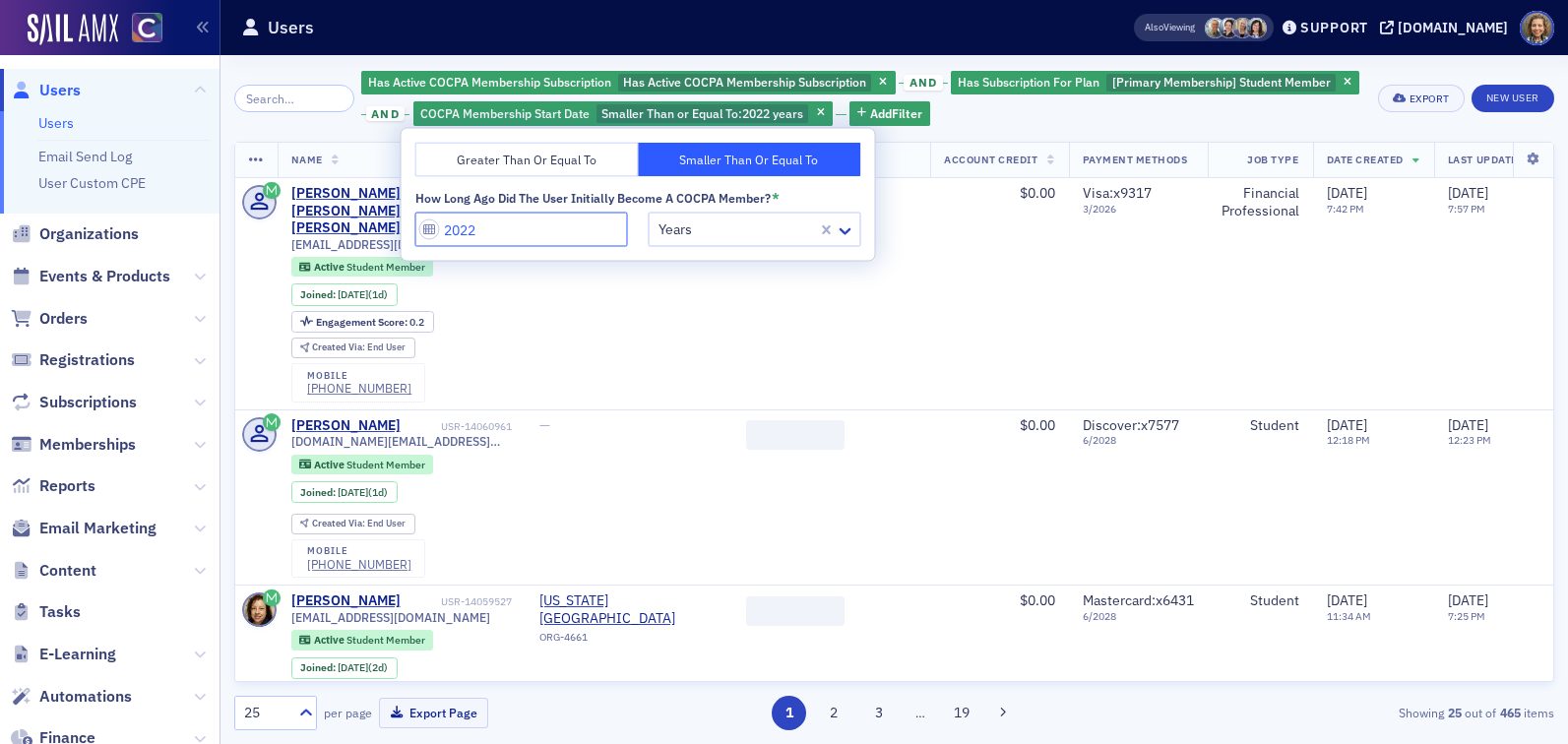
click at [545, 233] on input "2022" at bounding box center [522, 230] width 213 height 34
type input "2021"
click at [560, 150] on button "Greater Than or Equal To" at bounding box center [528, 160] width 224 height 34
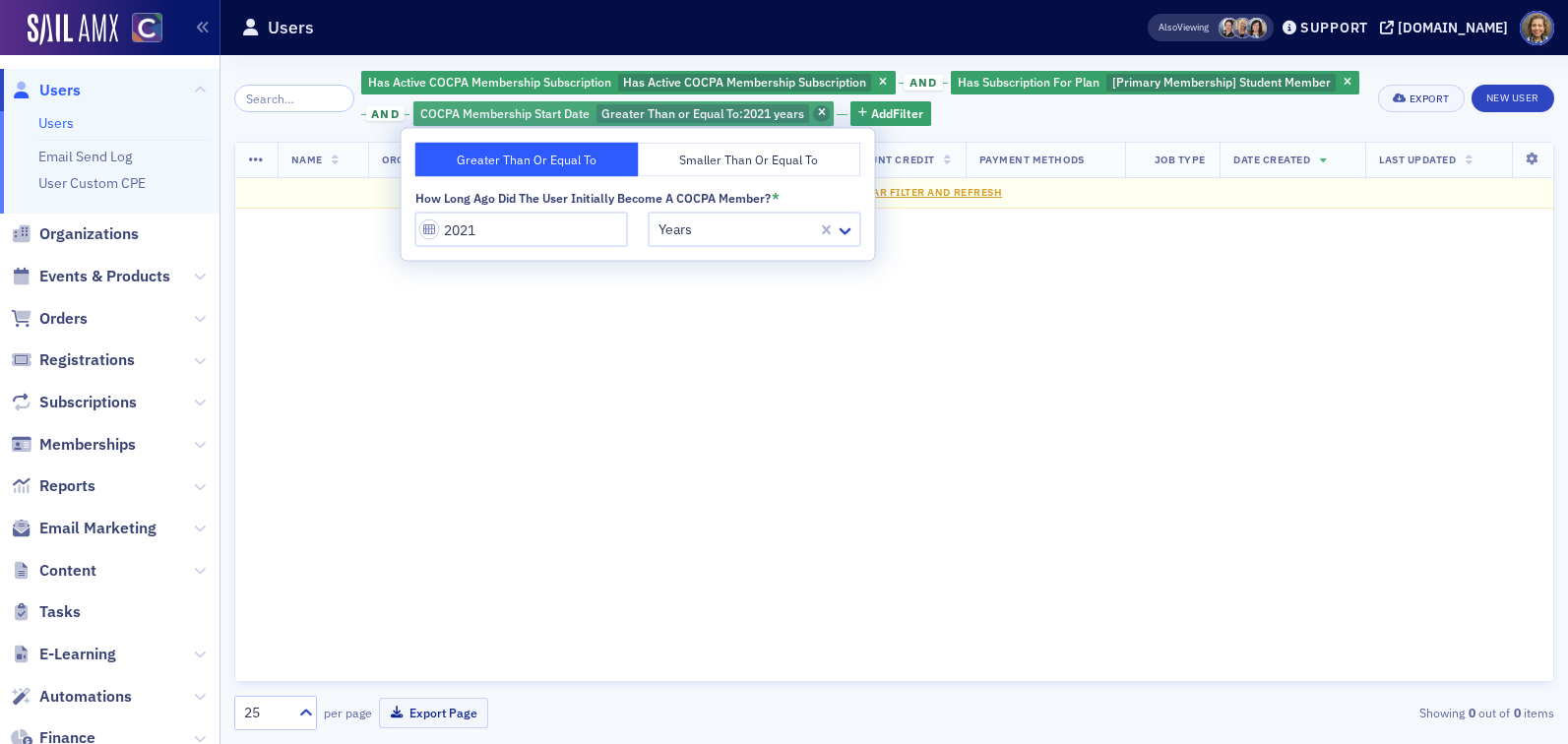
click at [817, 118] on icon "button" at bounding box center [821, 113] width 8 height 11
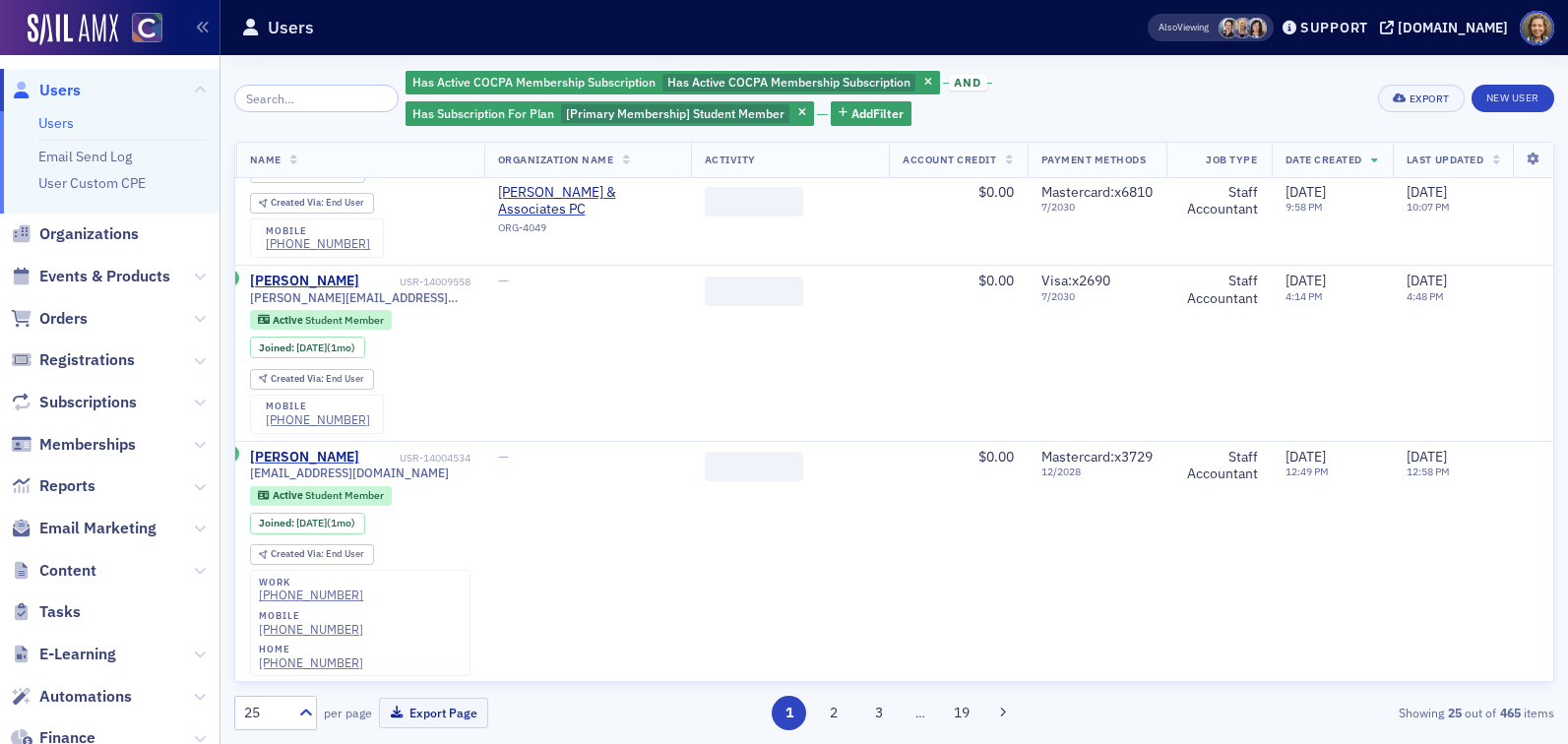
scroll to position [3598, 41]
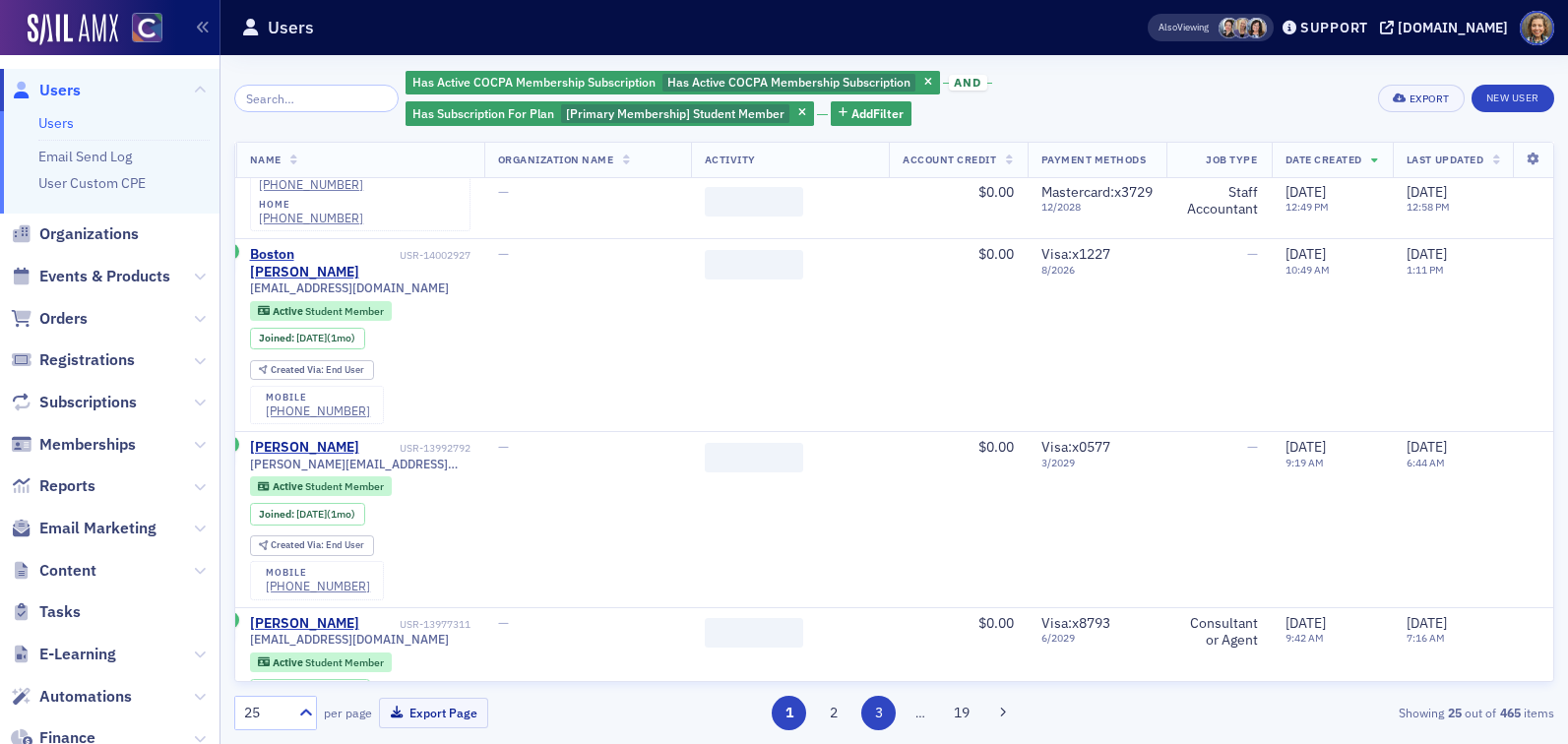
click at [880, 709] on button "3" at bounding box center [878, 713] width 34 height 34
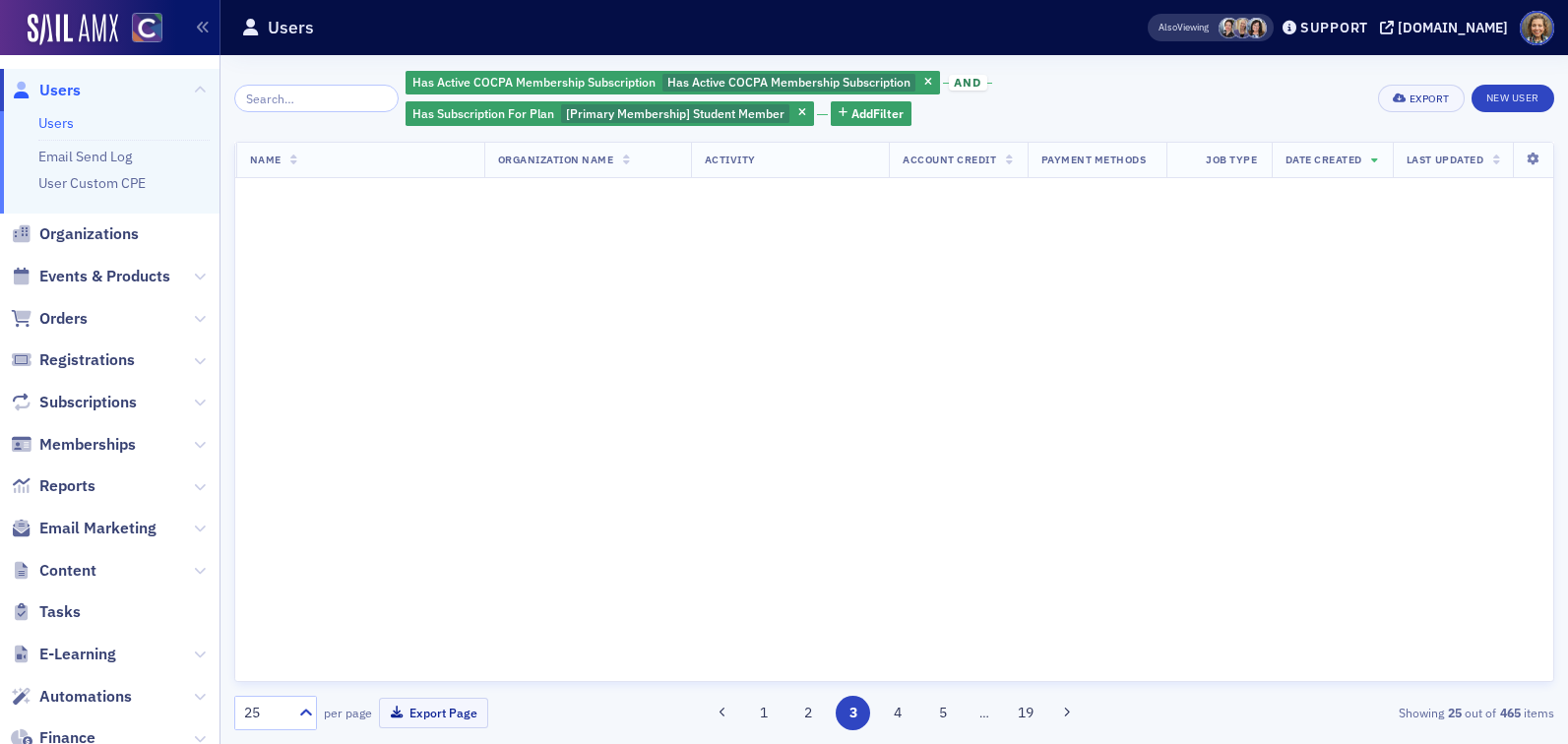
scroll to position [0, 41]
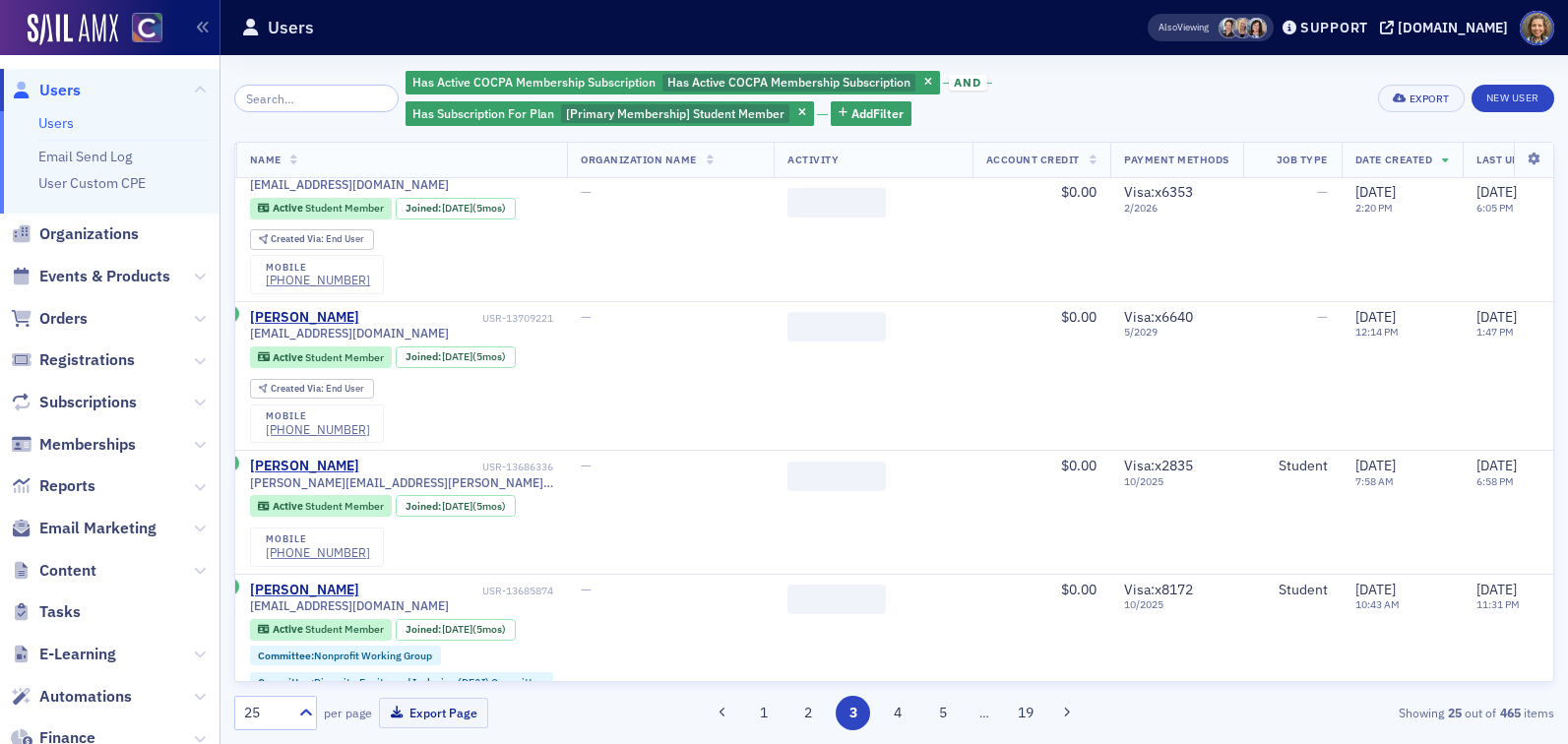
scroll to position [3481, 41]
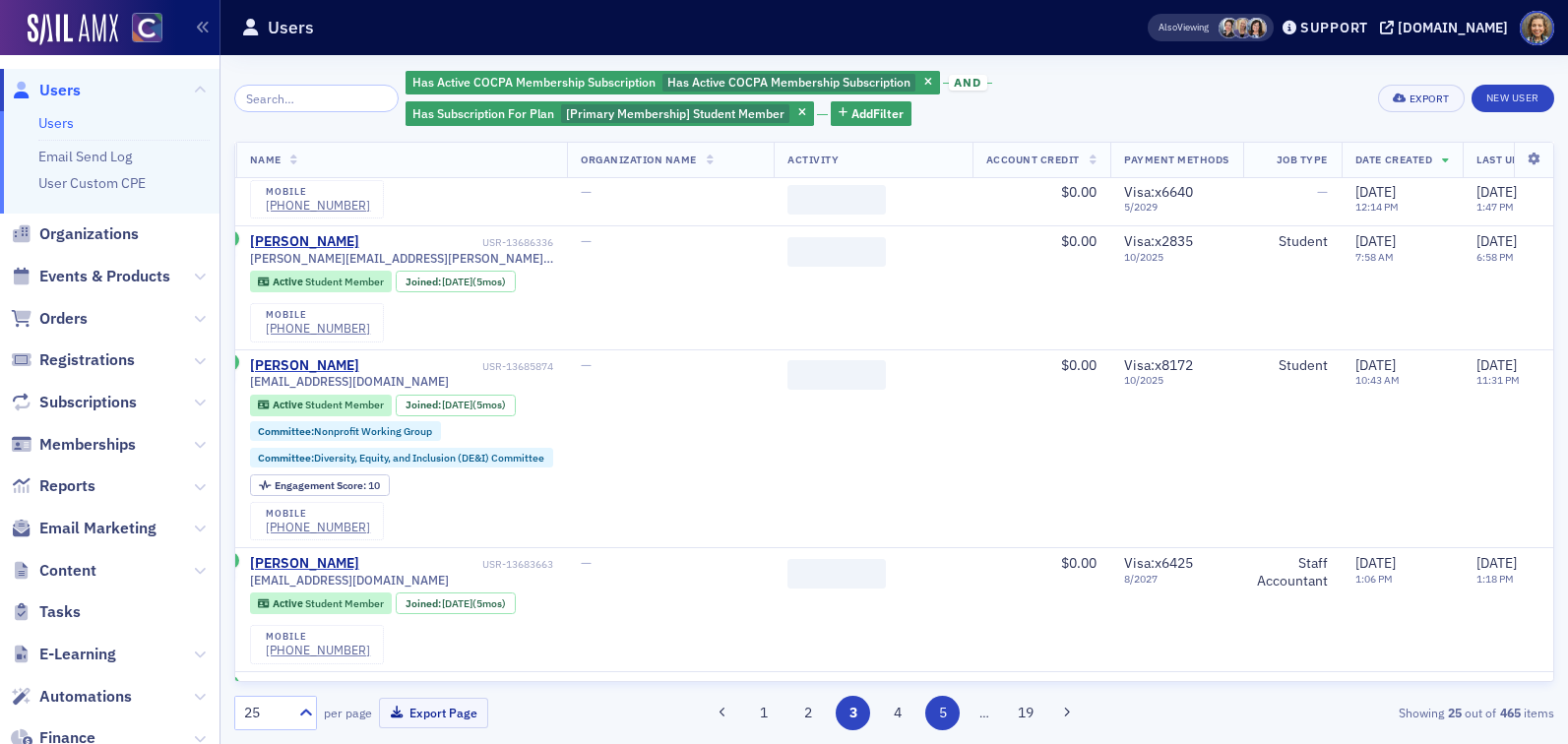
click at [943, 711] on button "5" at bounding box center [942, 713] width 34 height 34
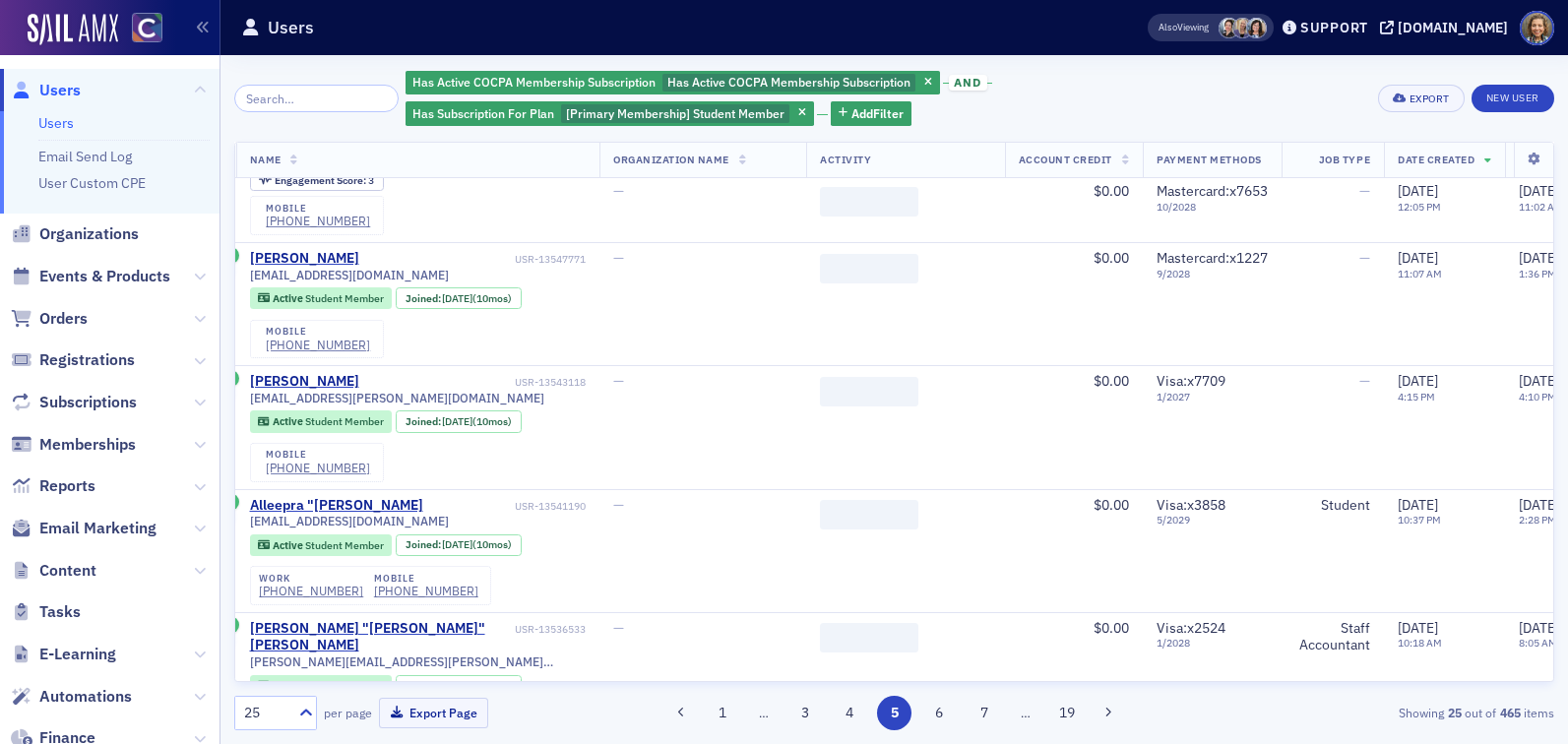
scroll to position [2782, 41]
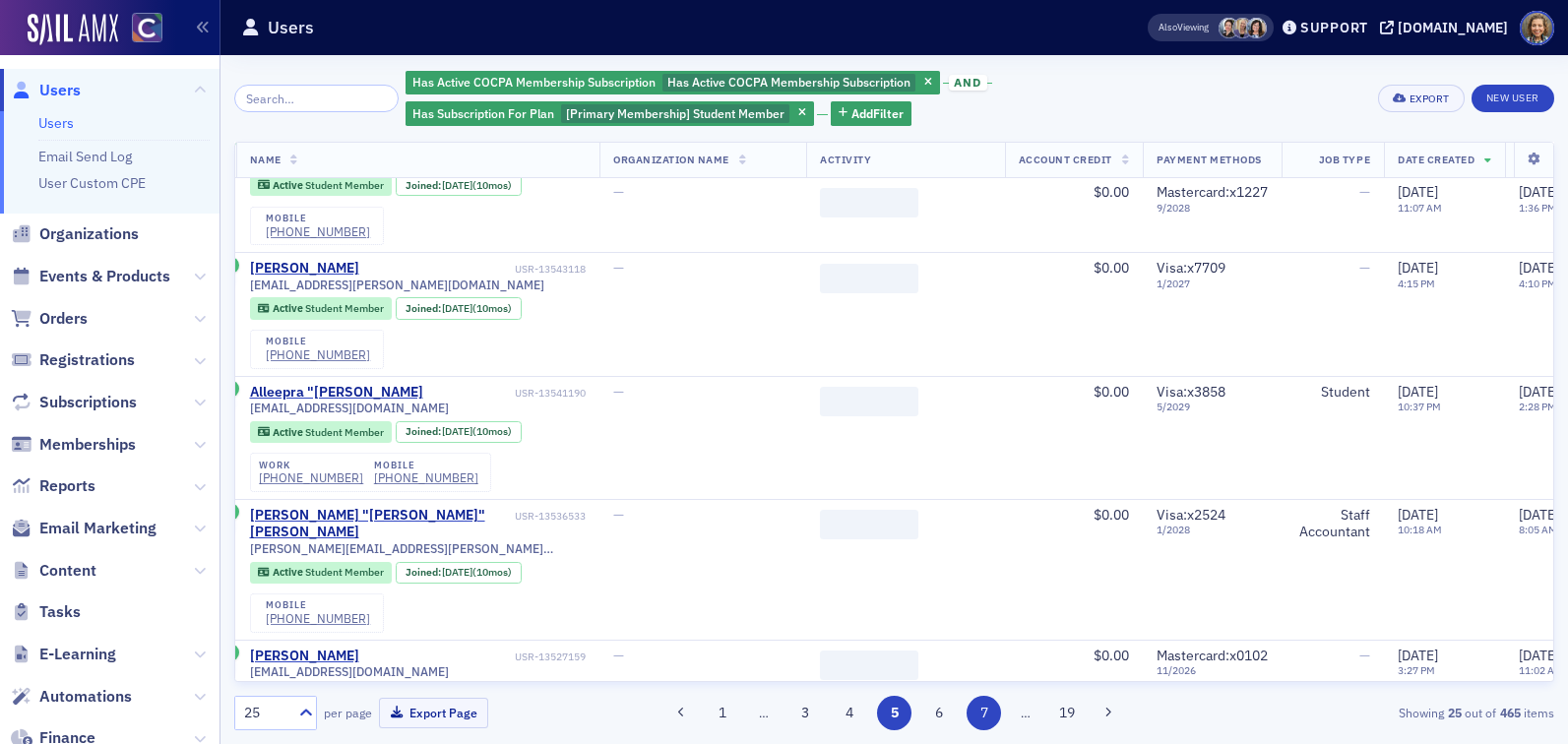
click at [982, 712] on button "7" at bounding box center [983, 713] width 34 height 34
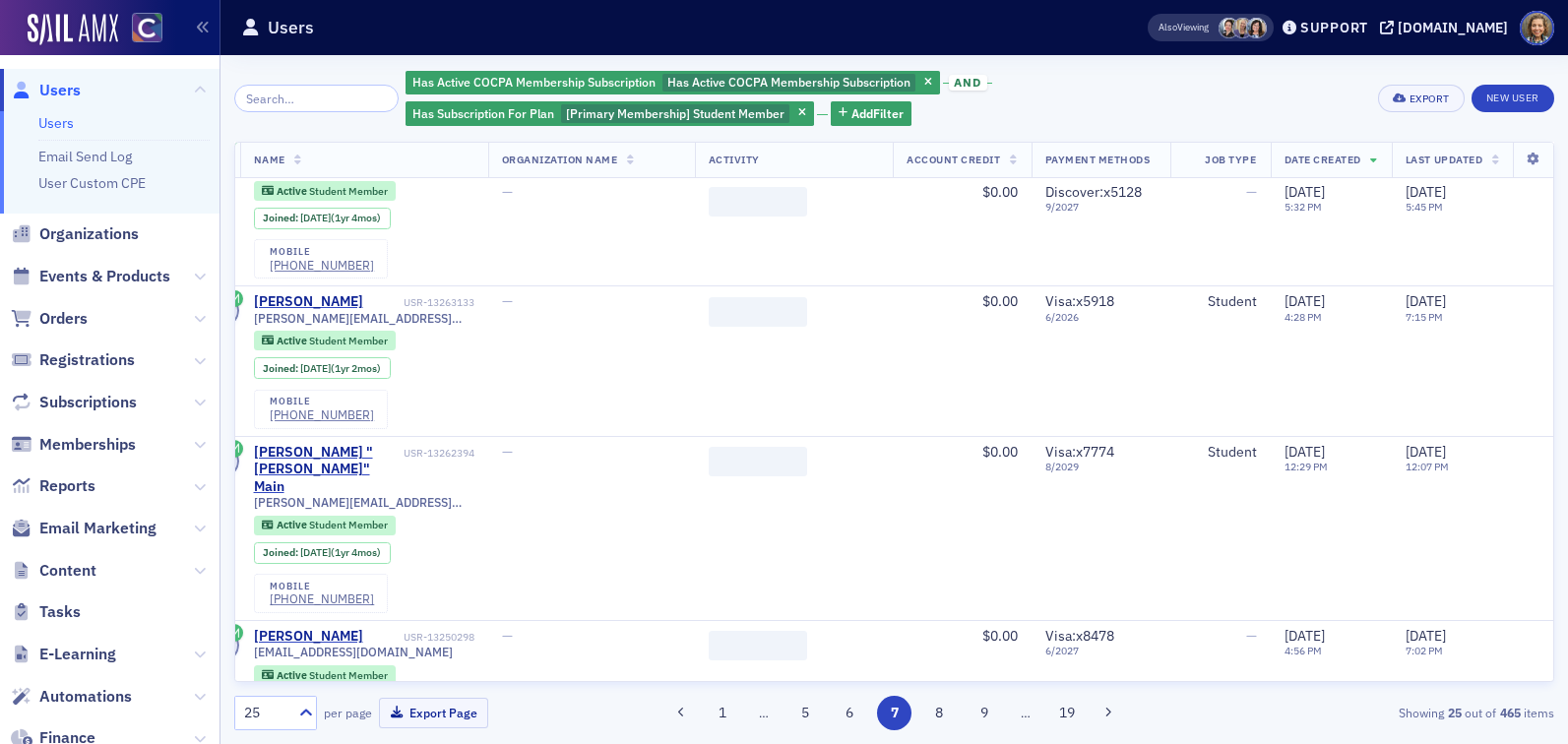
scroll to position [4144, 37]
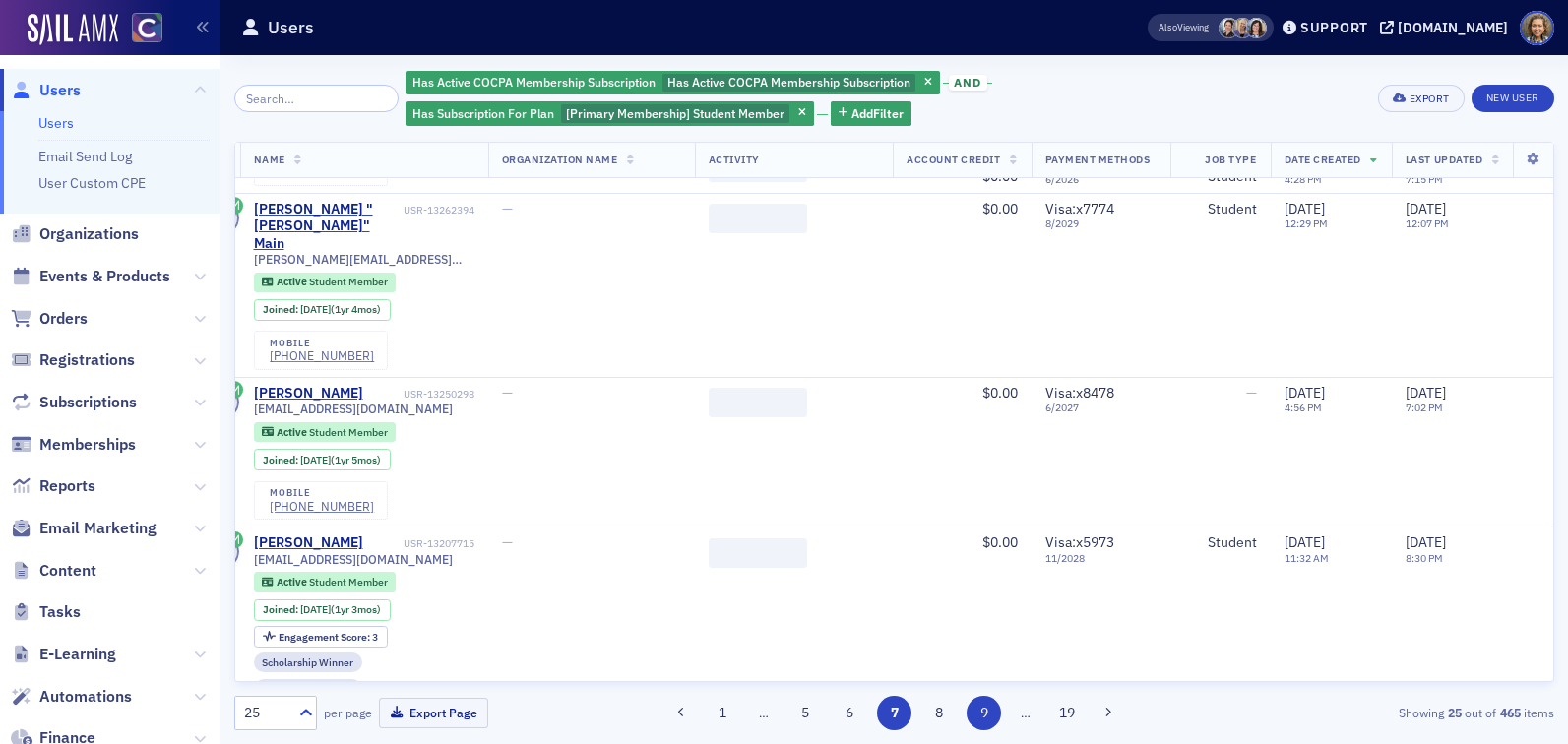
click at [987, 712] on button "9" at bounding box center [983, 713] width 34 height 34
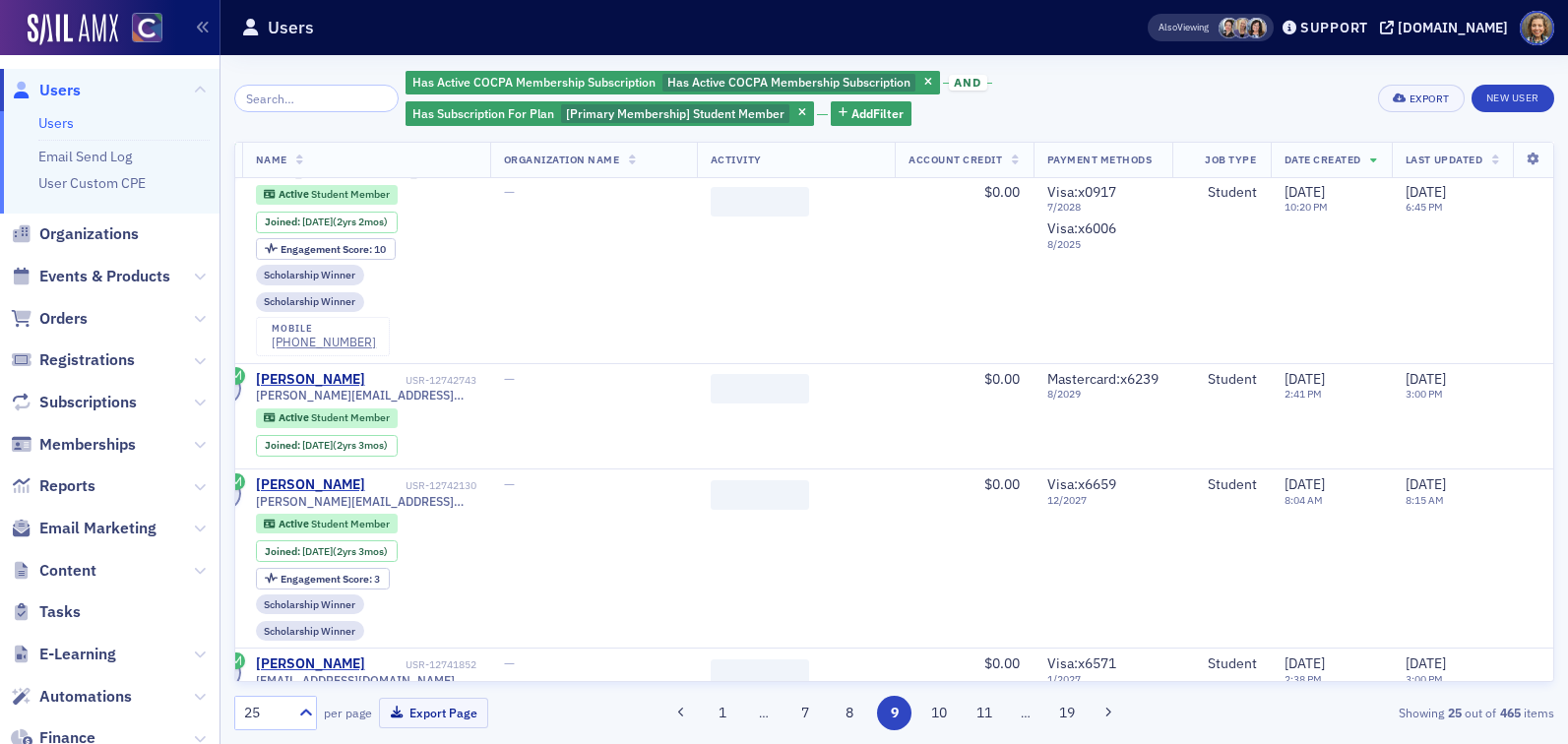
scroll to position [3640, 35]
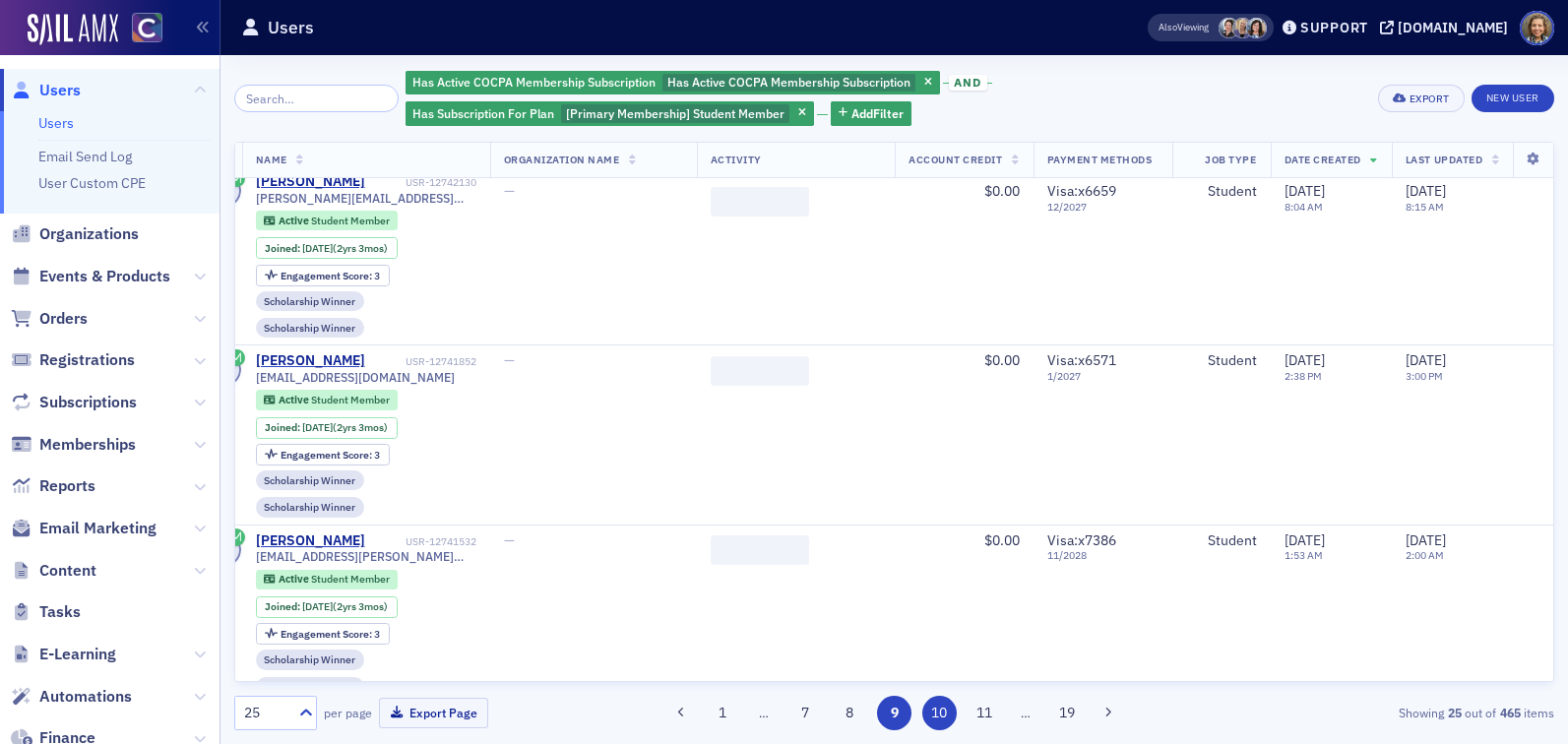
click at [946, 717] on button "10" at bounding box center [939, 713] width 34 height 34
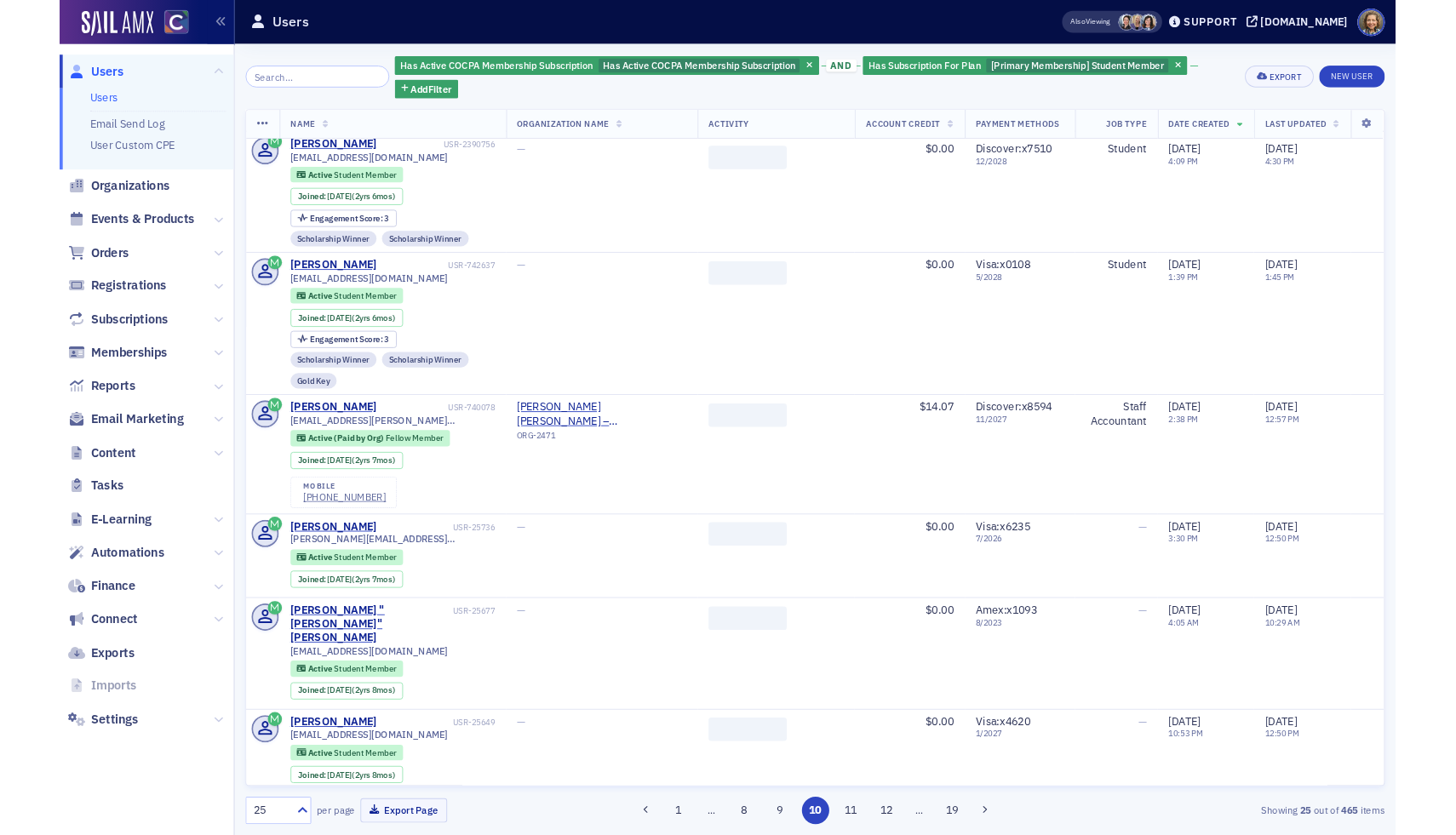
scroll to position [2195, 0]
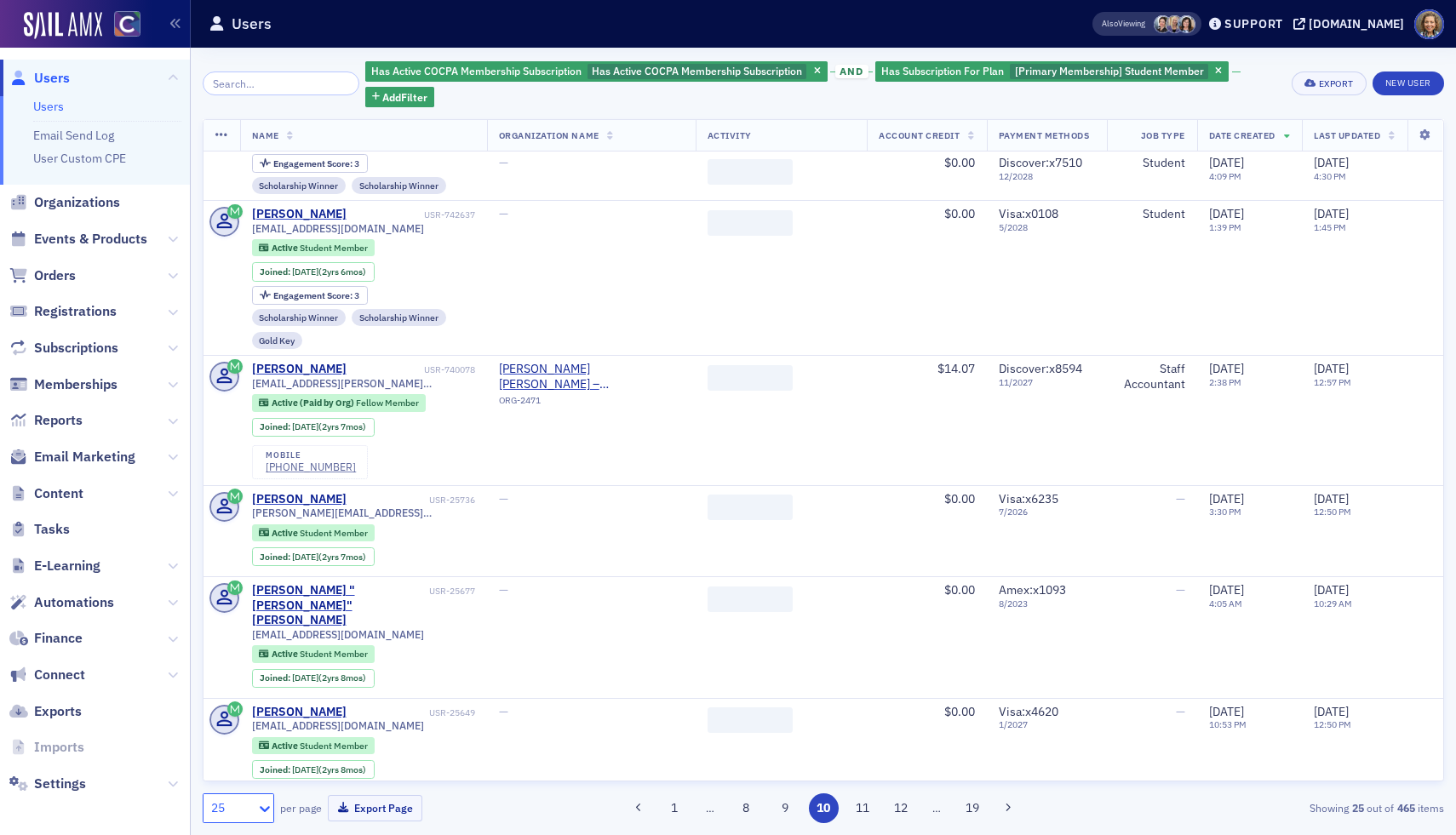
click at [256, 643] on div at bounding box center [265, 808] width 17 height 18
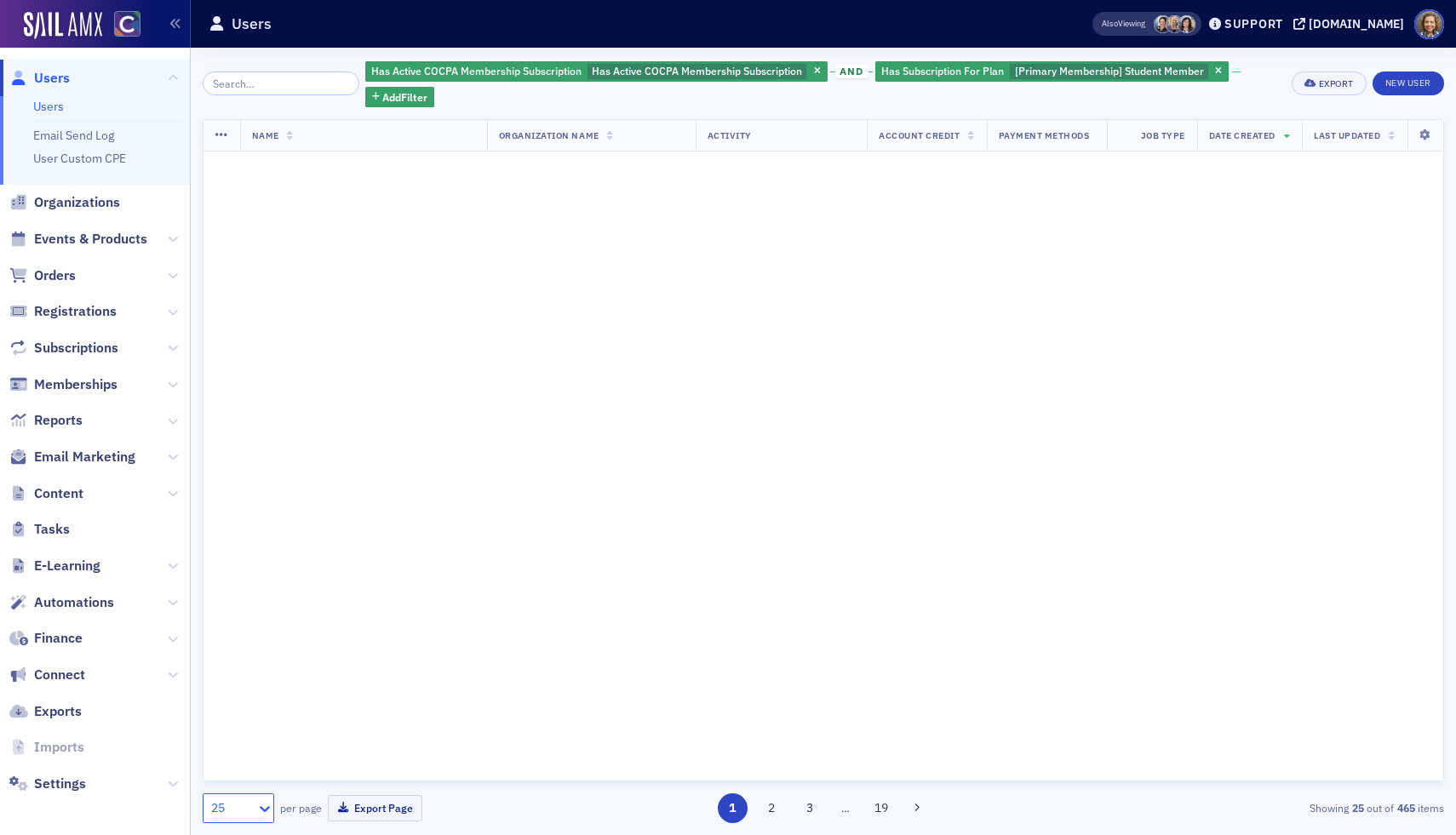
scroll to position [0, 0]
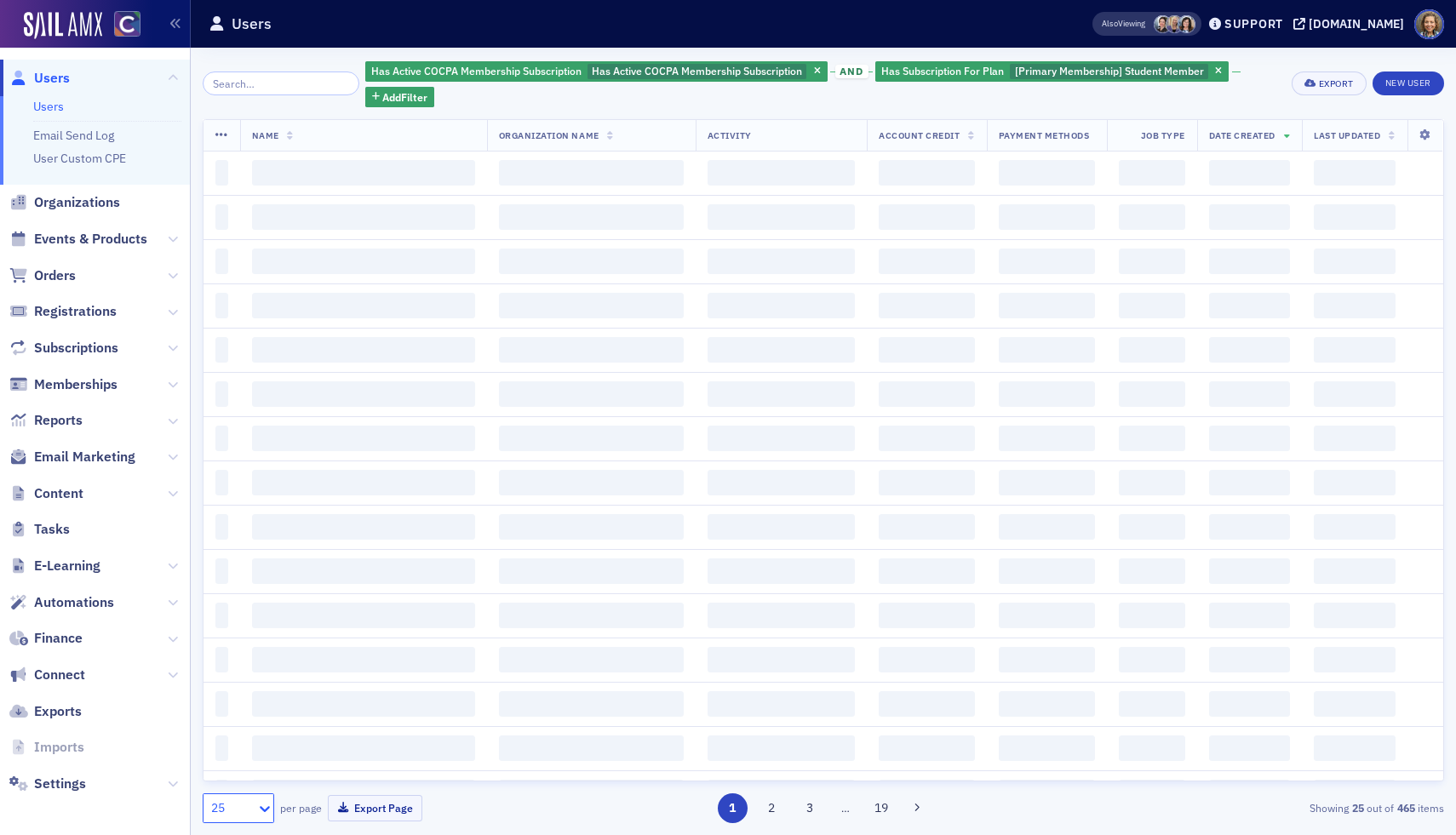
click at [237, 643] on div "25" at bounding box center [232, 808] width 42 height 18
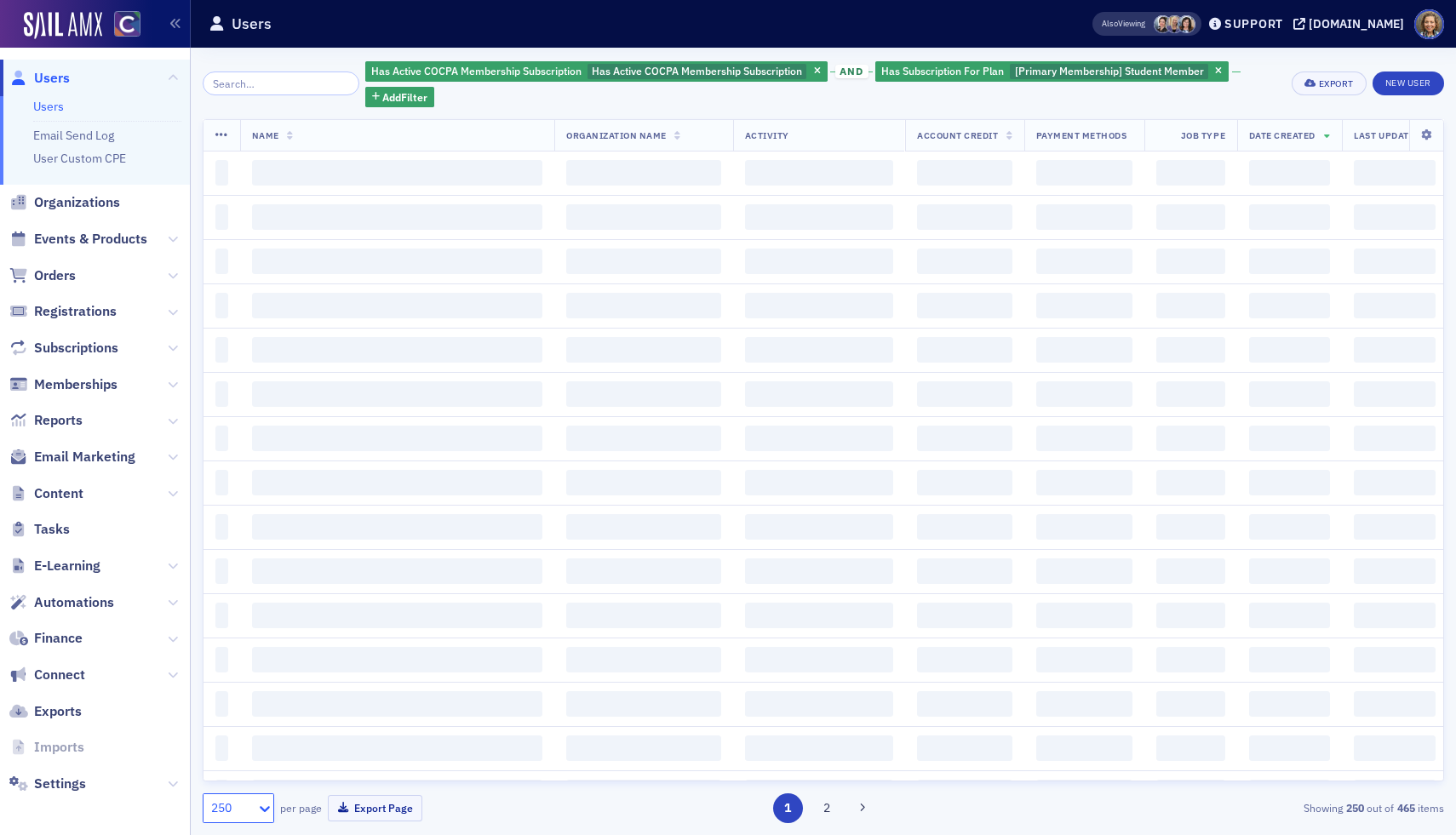
click at [237, 643] on div "250" at bounding box center [232, 808] width 42 height 18
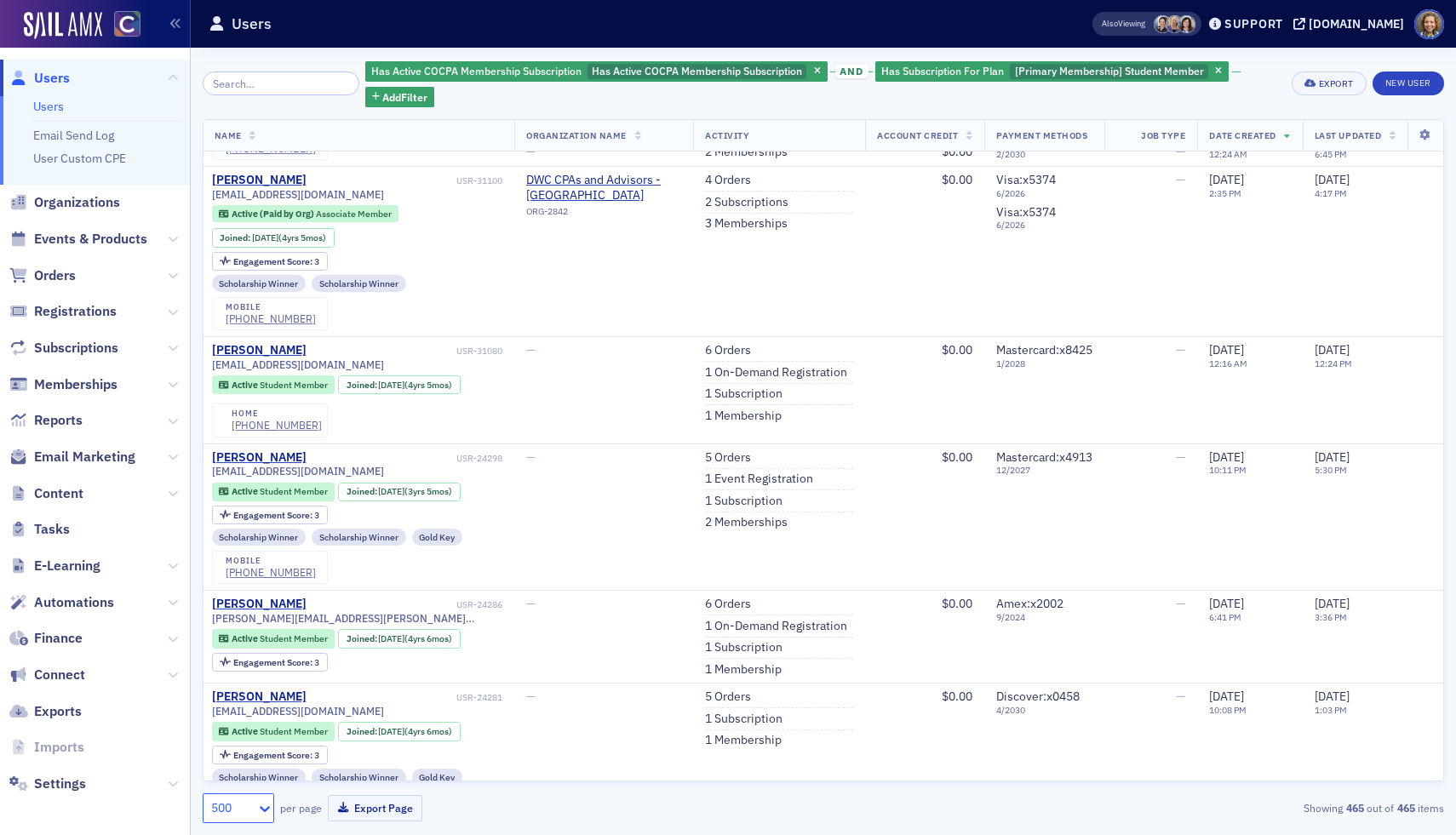
scroll to position [41015, 43]
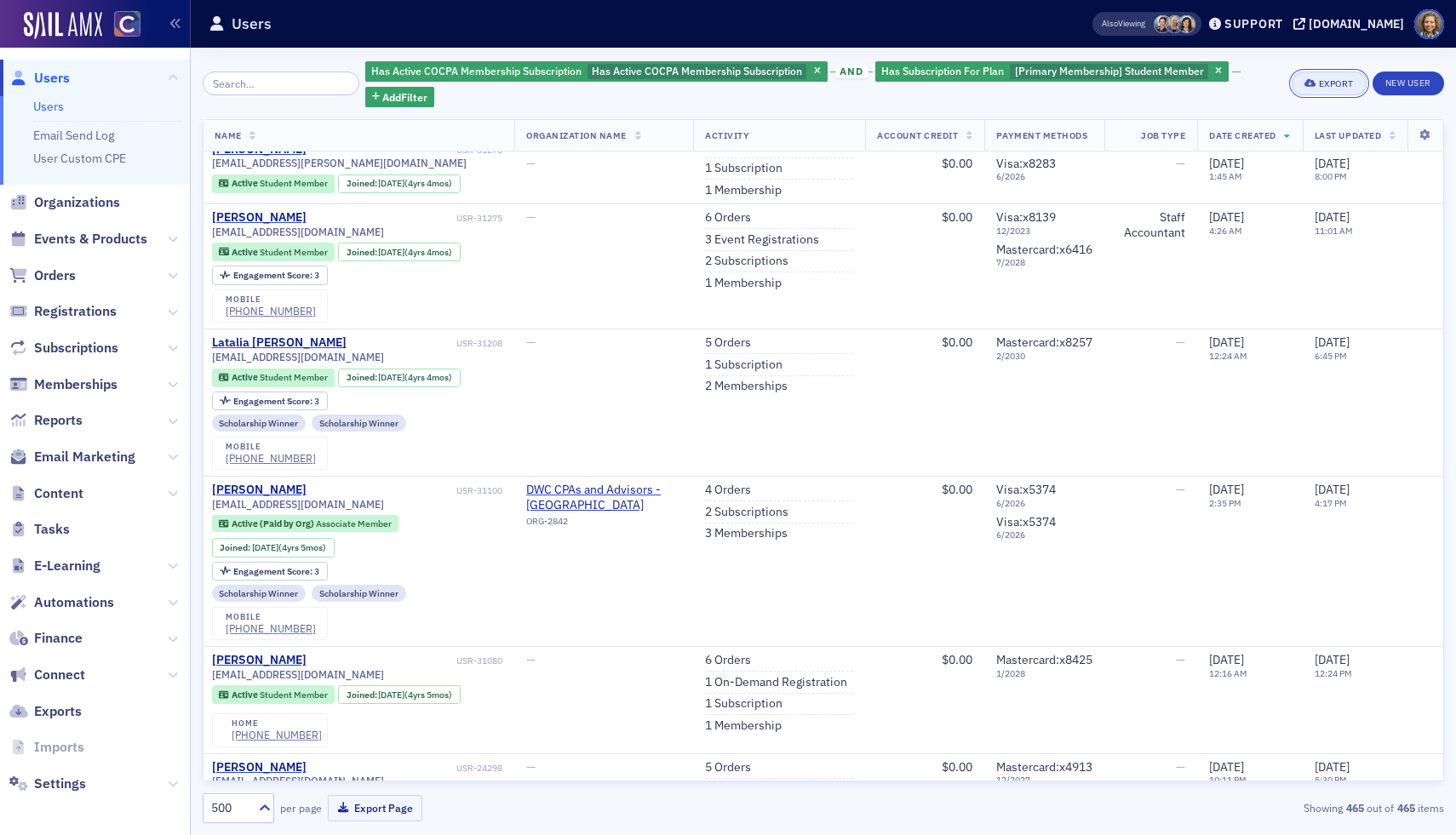
click at [1313, 84] on icon "button" at bounding box center [1311, 84] width 12 height 10
click at [1252, 140] on button "Export All ( 465 Users )" at bounding box center [1275, 141] width 179 height 28
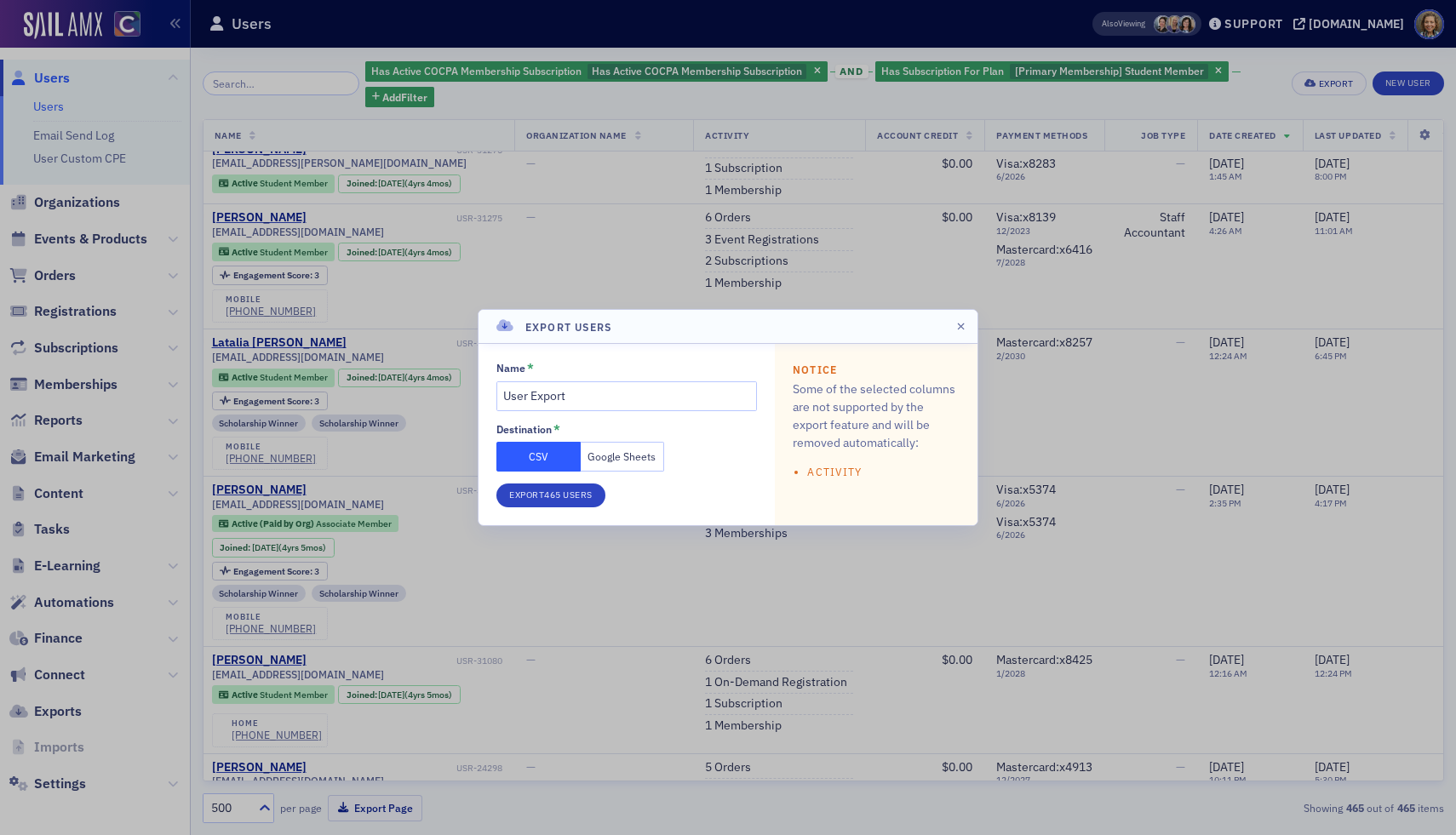
click at [616, 454] on button "Google Sheets" at bounding box center [623, 456] width 84 height 29
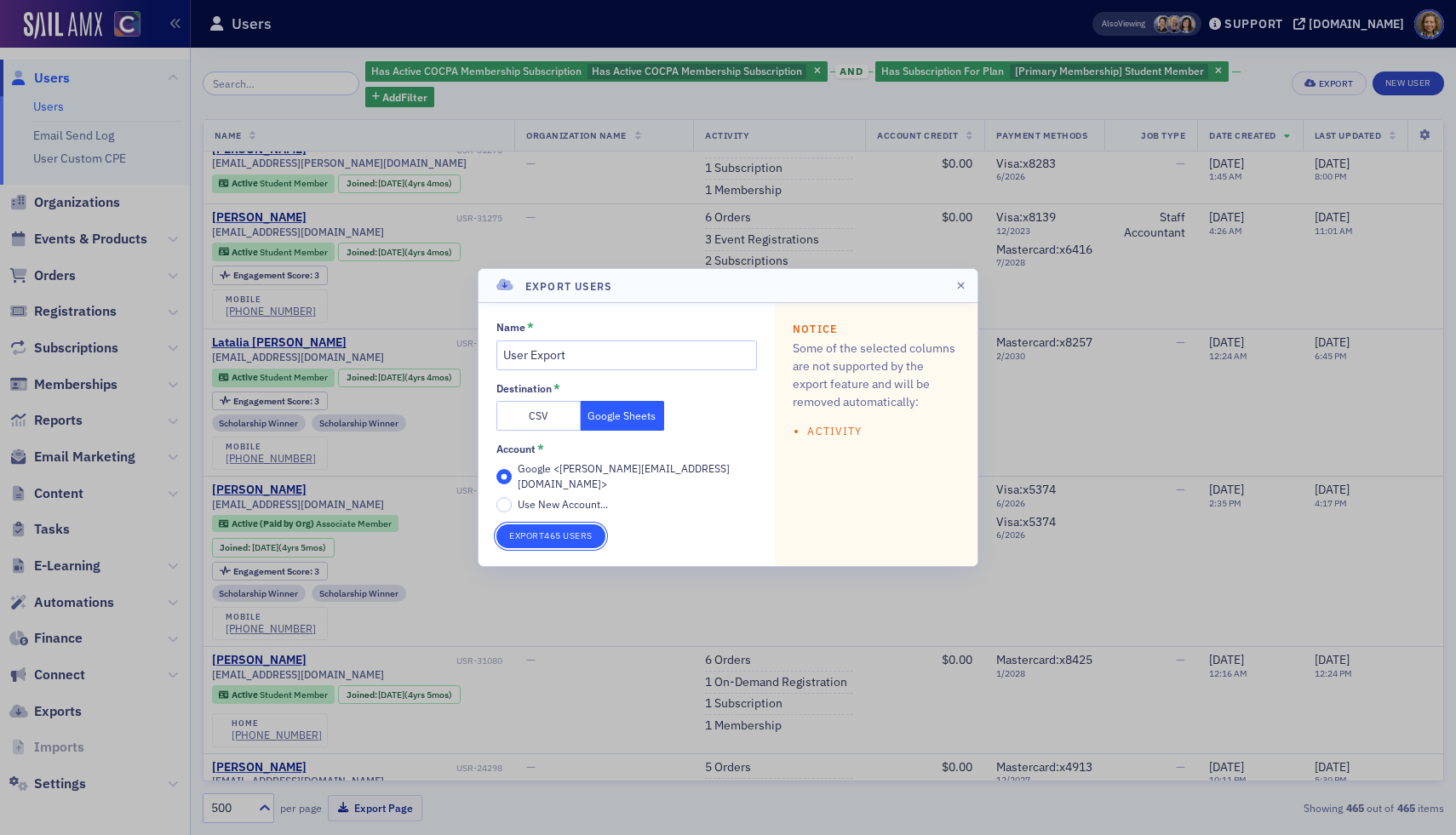
click at [551, 531] on button "Export 465 Users" at bounding box center [551, 537] width 109 height 24
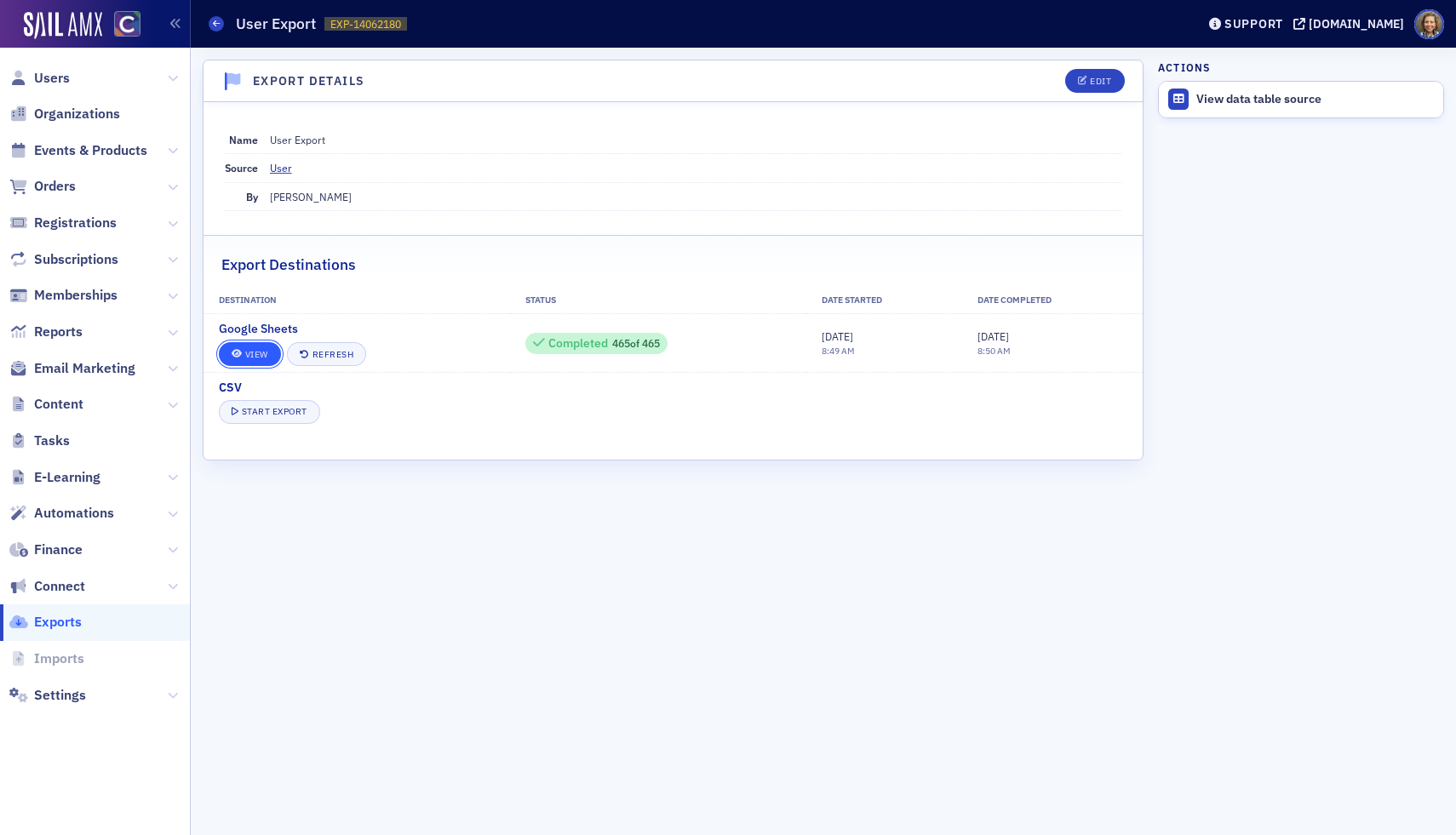
click at [252, 347] on link "View" at bounding box center [250, 354] width 62 height 24
